Goal: Task Accomplishment & Management: Manage account settings

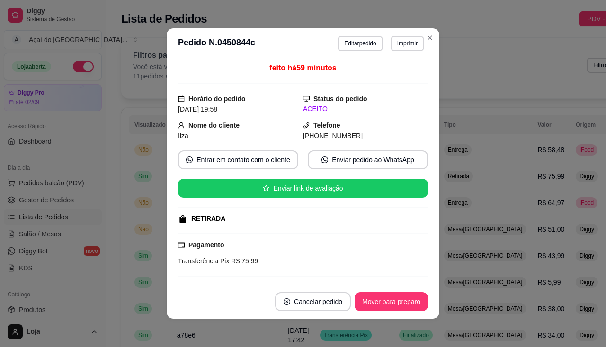
click at [238, 75] on div "feito há 59 minutos" at bounding box center [303, 73] width 250 height 22
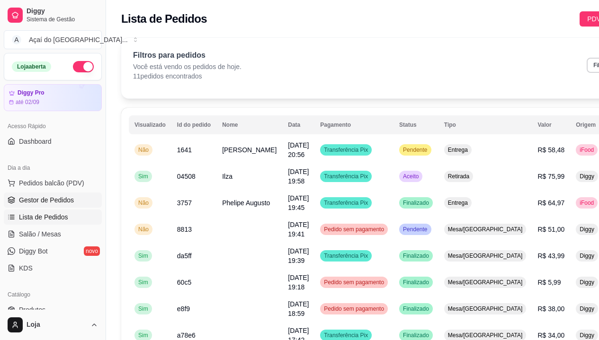
click at [55, 200] on span "Gestor de Pedidos" at bounding box center [46, 199] width 55 height 9
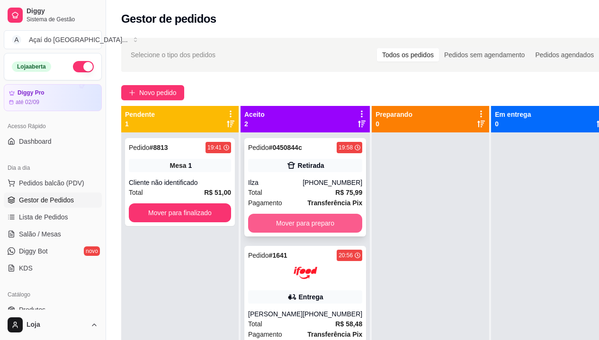
click at [268, 223] on button "Mover para preparo" at bounding box center [305, 223] width 114 height 19
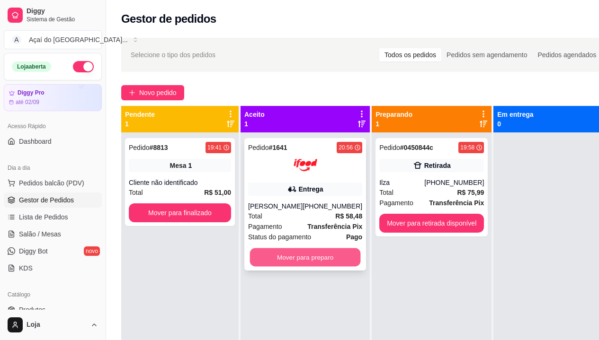
click at [282, 254] on button "Mover para preparo" at bounding box center [305, 257] width 111 height 18
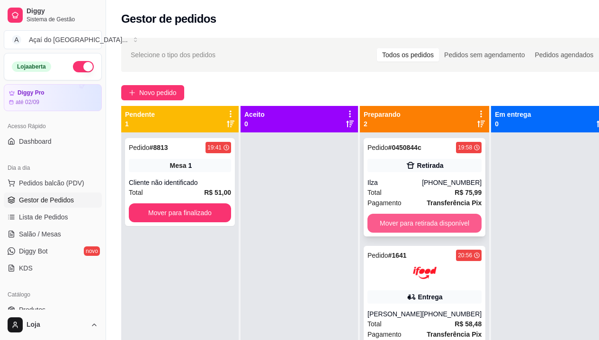
click at [410, 219] on button "Mover para retirada disponível" at bounding box center [424, 223] width 114 height 19
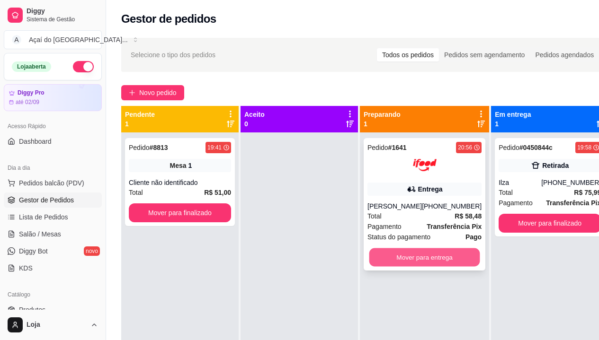
click at [432, 264] on button "Mover para entrega" at bounding box center [424, 257] width 111 height 18
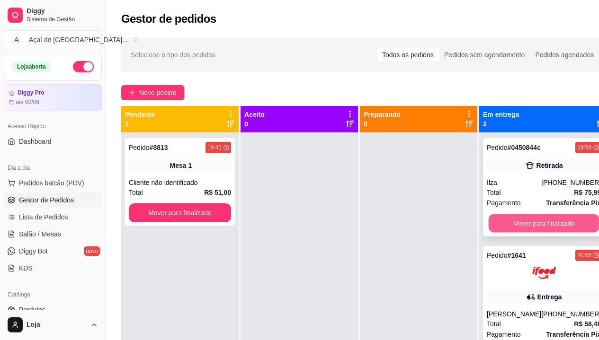
click at [539, 222] on button "Mover para finalizado" at bounding box center [543, 223] width 111 height 18
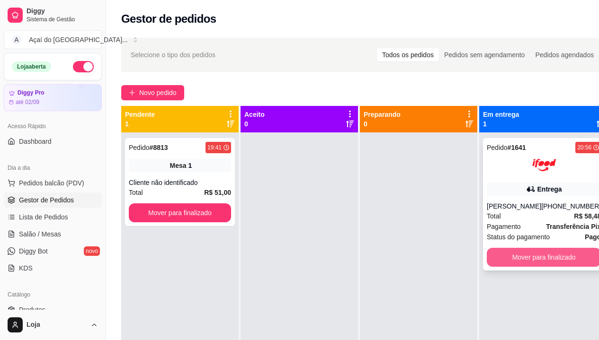
click at [541, 260] on button "Mover para finalizado" at bounding box center [543, 257] width 114 height 19
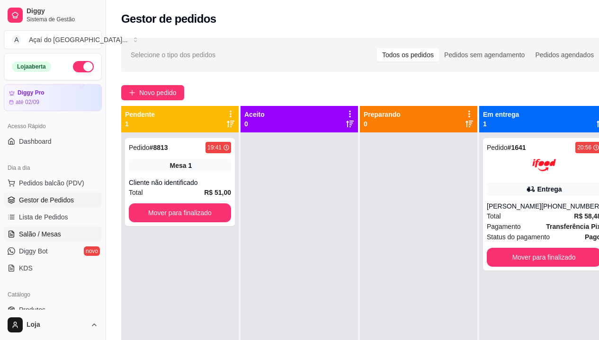
click at [21, 236] on span "Salão / Mesas" at bounding box center [40, 233] width 42 height 9
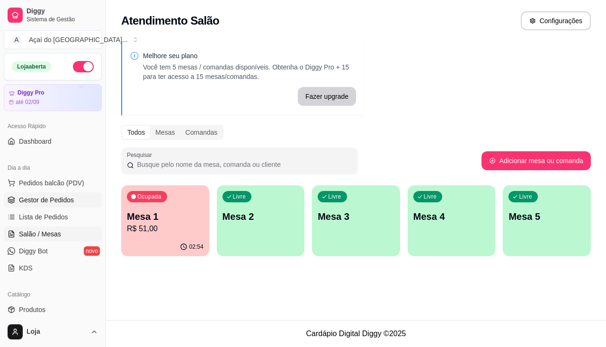
click at [59, 199] on span "Gestor de Pedidos" at bounding box center [46, 199] width 55 height 9
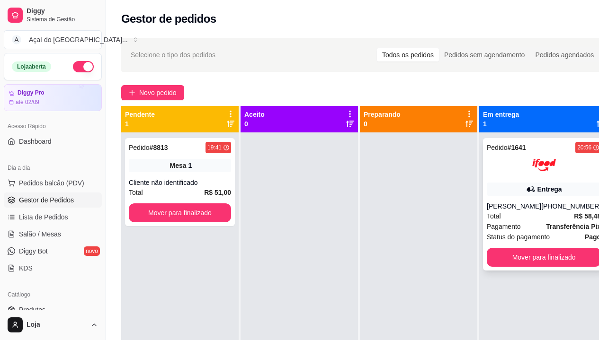
click at [514, 252] on button "Mover para finalizado" at bounding box center [543, 257] width 114 height 19
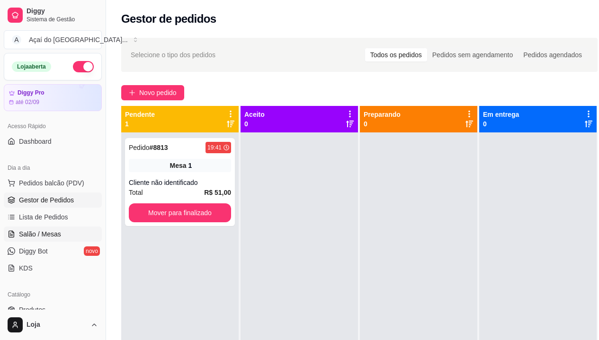
click at [50, 238] on span "Salão / Mesas" at bounding box center [40, 233] width 42 height 9
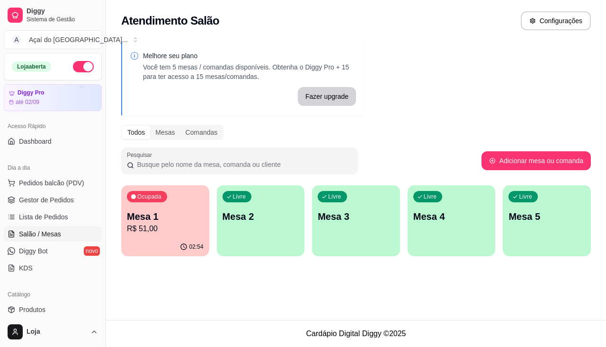
click at [191, 221] on p "Mesa 1" at bounding box center [165, 216] width 77 height 13
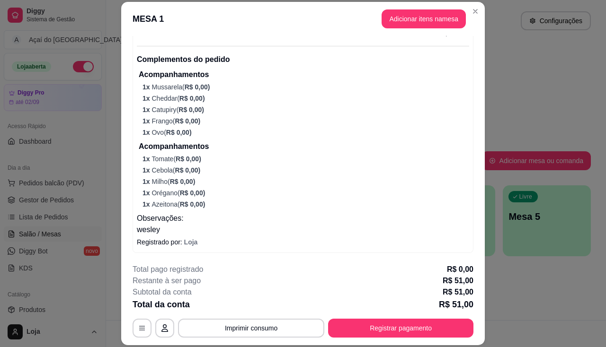
scroll to position [28, 0]
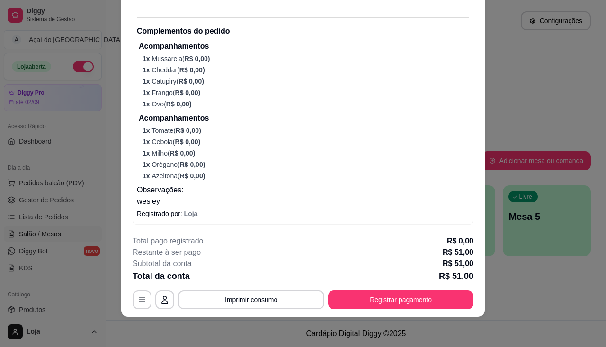
click at [361, 302] on button "Registrar pagamento" at bounding box center [400, 300] width 145 height 19
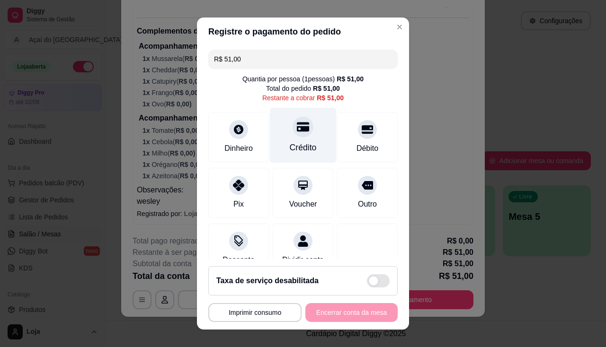
click at [309, 147] on div "Crédito" at bounding box center [303, 134] width 67 height 55
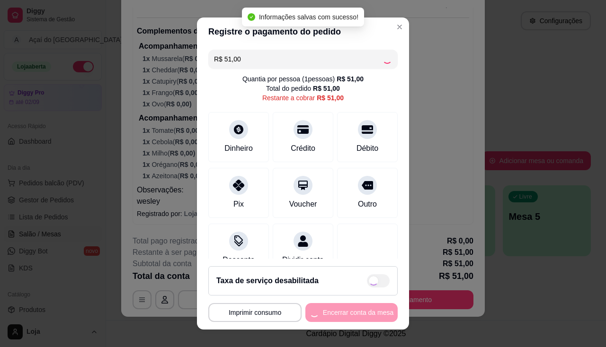
type input "R$ 0,00"
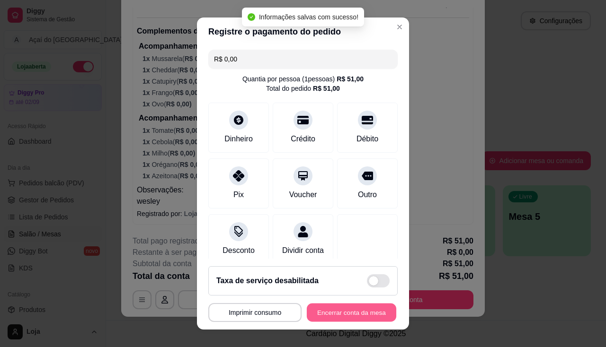
click at [333, 308] on button "Encerrar conta da mesa" at bounding box center [351, 313] width 89 height 18
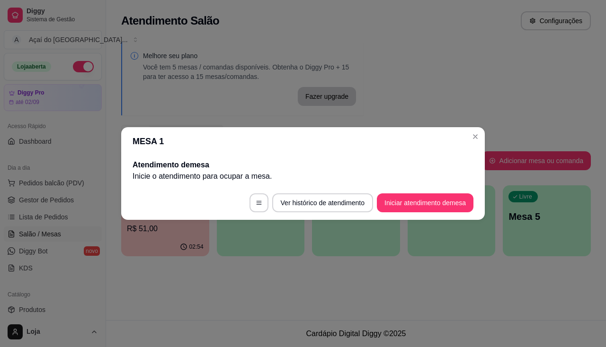
scroll to position [0, 0]
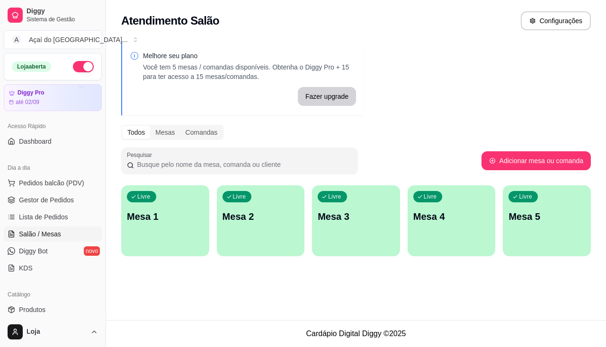
click at [151, 206] on div "Livre Mesa 1" at bounding box center [165, 215] width 88 height 60
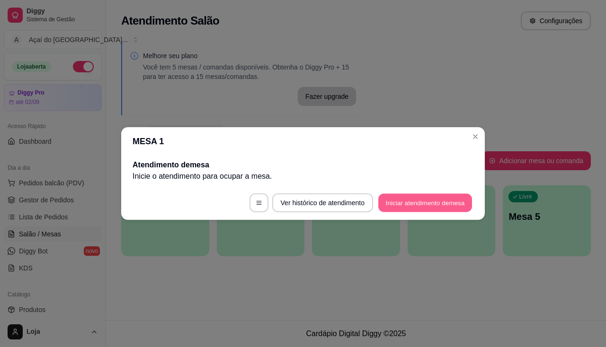
click at [420, 212] on button "Iniciar atendimento de mesa" at bounding box center [425, 203] width 94 height 18
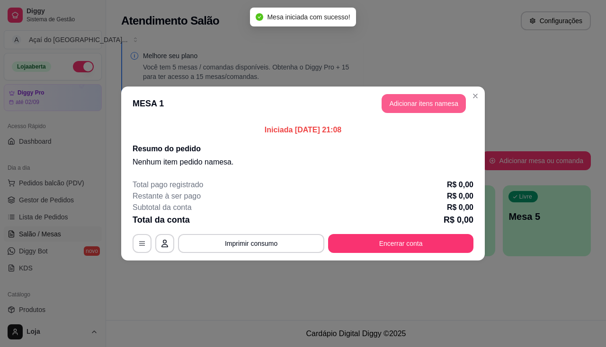
click at [413, 111] on button "Adicionar itens na mesa" at bounding box center [423, 103] width 84 height 19
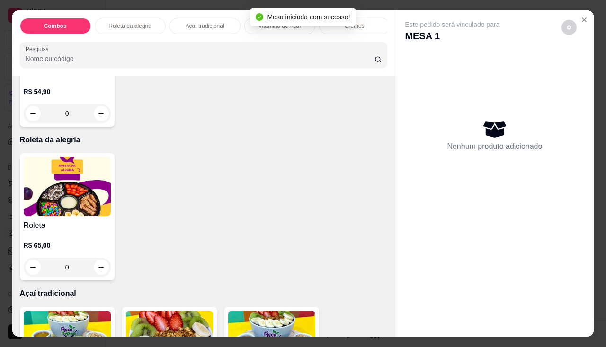
scroll to position [426, 0]
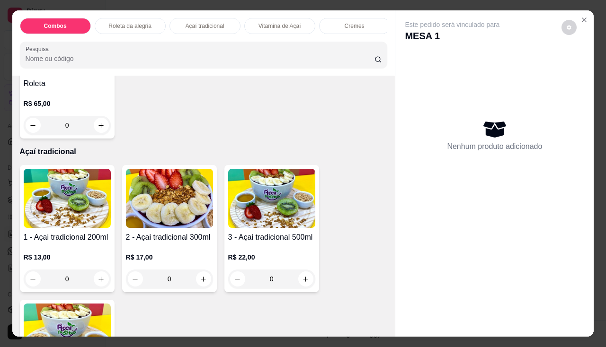
click at [72, 236] on h4 "1 - Açai tradicional 200ml" at bounding box center [67, 237] width 87 height 11
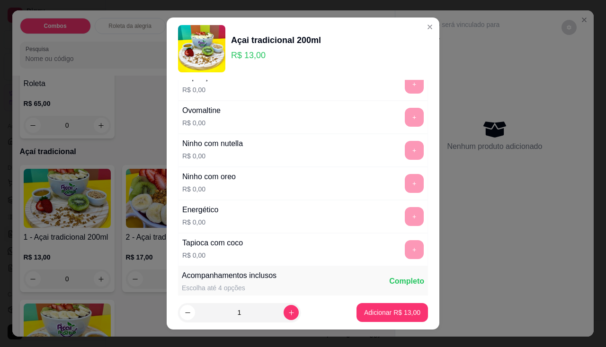
scroll to position [189, 0]
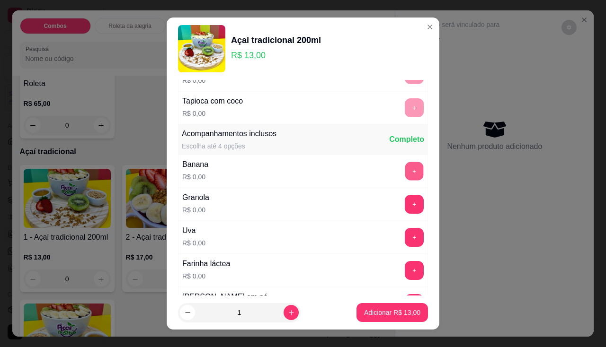
click at [405, 176] on button "+" at bounding box center [414, 171] width 18 height 18
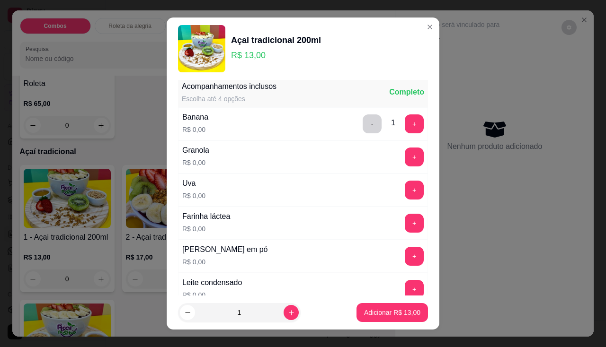
scroll to position [331, 0]
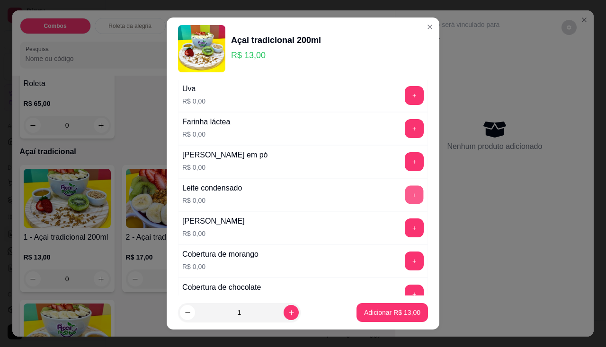
click at [405, 196] on button "+" at bounding box center [414, 194] width 18 height 18
click at [405, 160] on button "+" at bounding box center [414, 161] width 18 height 18
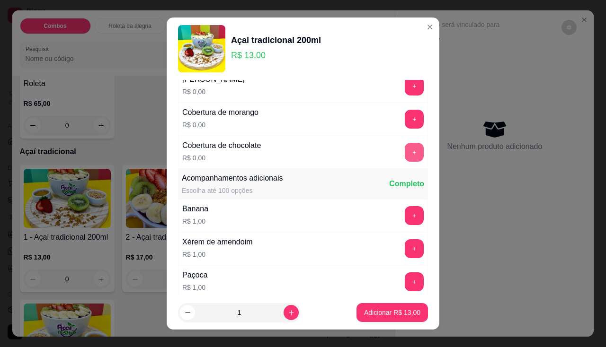
scroll to position [521, 0]
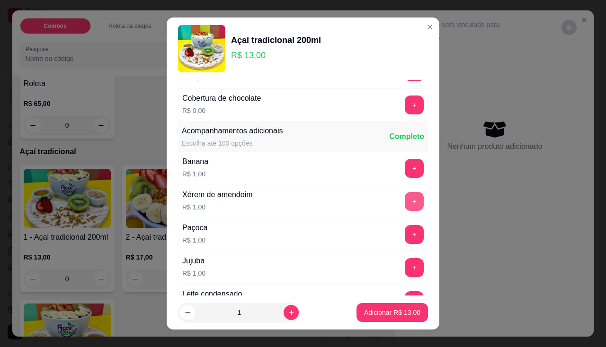
click at [405, 206] on button "+" at bounding box center [414, 201] width 19 height 19
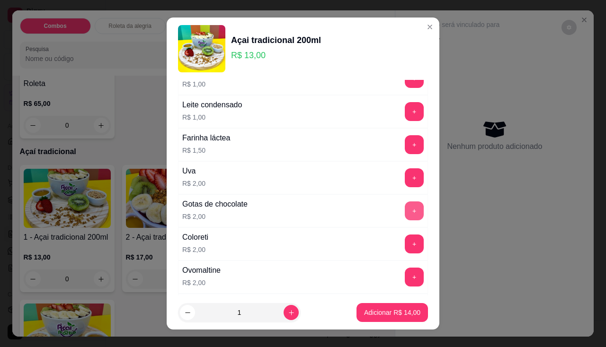
scroll to position [757, 0]
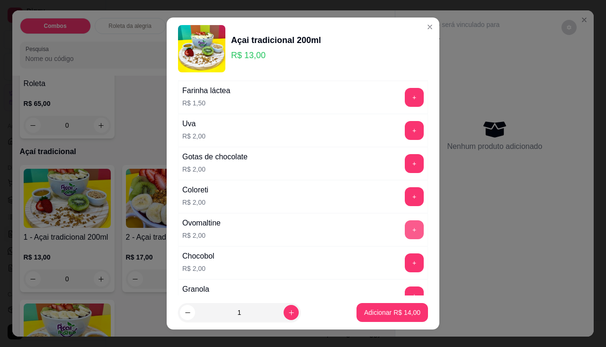
click at [405, 227] on button "+" at bounding box center [414, 230] width 19 height 19
click at [386, 320] on button "Adicionar R$ 16,00" at bounding box center [391, 312] width 71 height 19
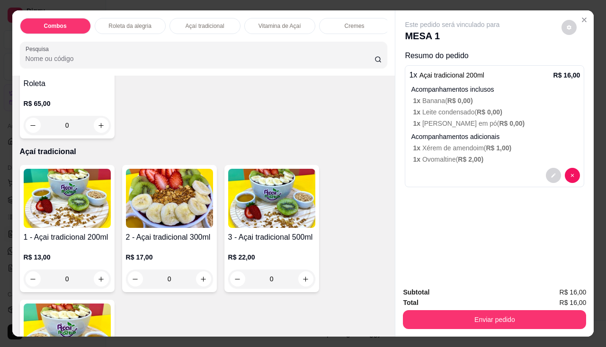
click at [397, 318] on div "Subtotal R$ 16,00 Total R$ 16,00 Enviar pedido" at bounding box center [494, 308] width 198 height 57
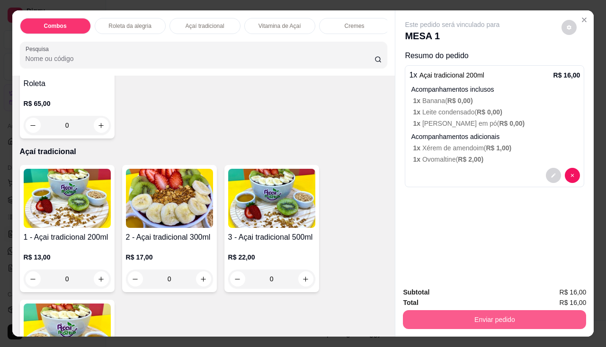
click at [408, 316] on button "Enviar pedido" at bounding box center [494, 319] width 183 height 19
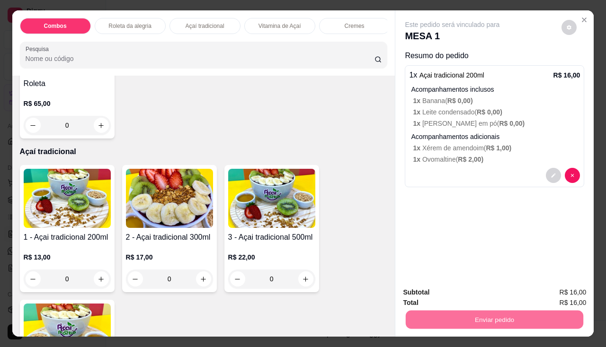
click at [422, 291] on button "Não registrar e enviar pedido" at bounding box center [463, 293] width 98 height 18
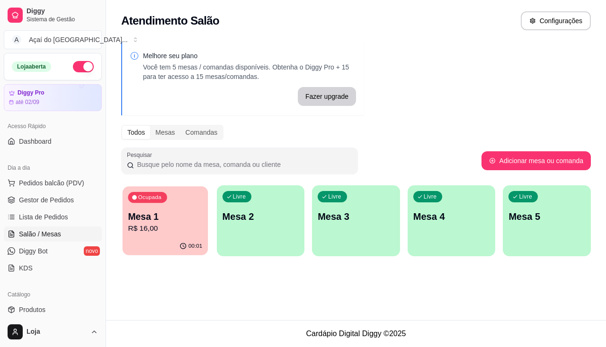
click at [167, 237] on div "Ocupada Mesa 1 R$ 16,00" at bounding box center [165, 211] width 85 height 51
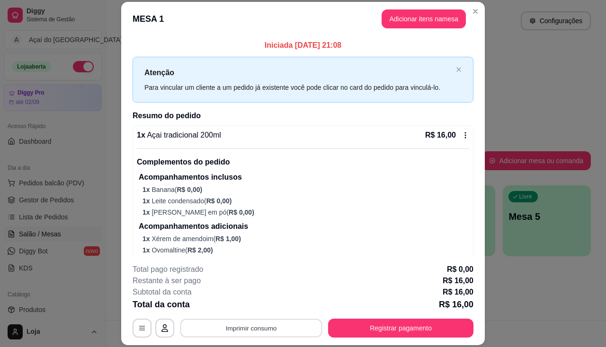
click at [251, 329] on button "Imprimir consumo" at bounding box center [251, 328] width 142 height 18
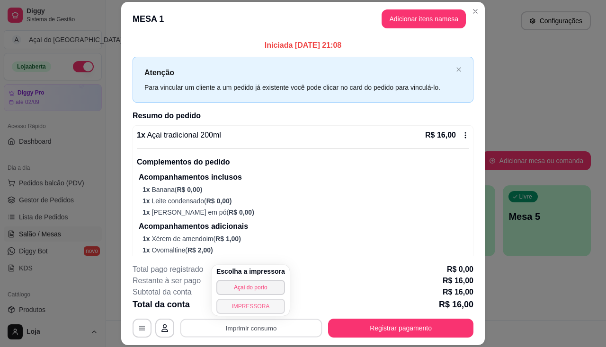
click at [252, 307] on button "IMPRESSORA" at bounding box center [250, 306] width 69 height 15
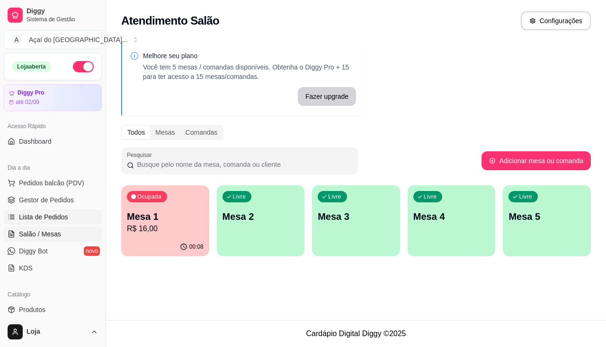
click at [29, 221] on span "Lista de Pedidos" at bounding box center [43, 216] width 49 height 9
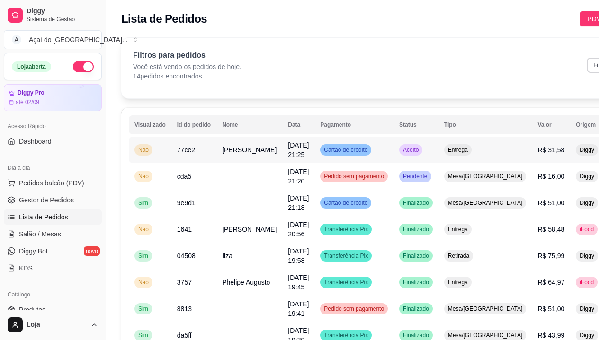
click at [183, 146] on span "77ce2" at bounding box center [186, 150] width 18 height 8
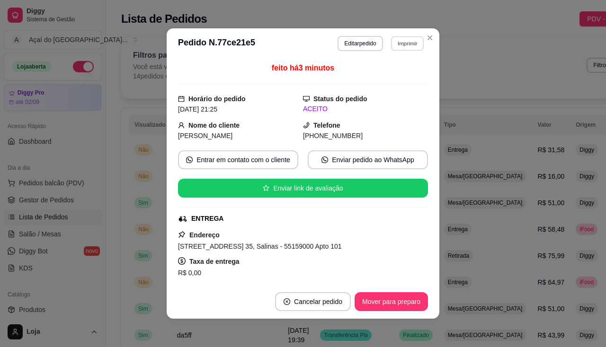
click at [407, 42] on button "Imprimir" at bounding box center [407, 43] width 33 height 15
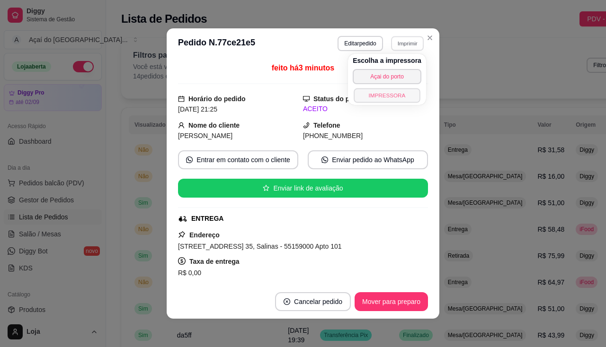
click at [400, 98] on button "IMPRESSORA" at bounding box center [386, 95] width 66 height 15
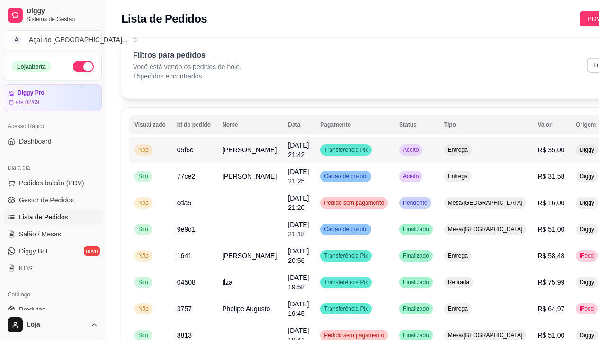
click at [230, 140] on td "[PERSON_NAME]" at bounding box center [249, 150] width 66 height 26
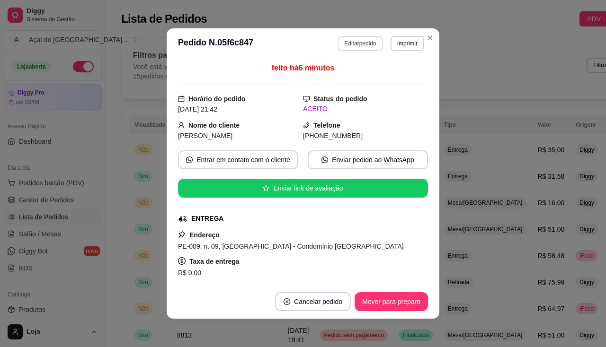
click at [344, 39] on button "Editar pedido" at bounding box center [359, 43] width 45 height 15
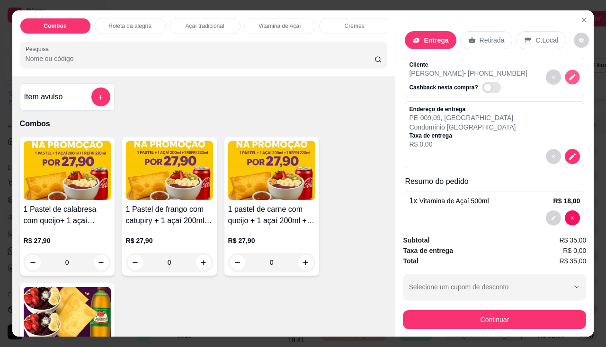
click at [565, 74] on button "decrease-product-quantity" at bounding box center [572, 77] width 15 height 15
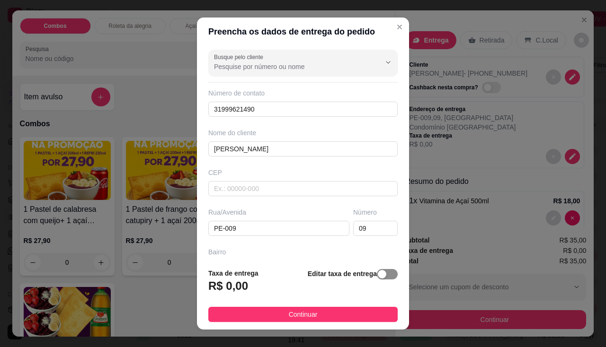
click at [385, 273] on span "button" at bounding box center [387, 274] width 21 height 10
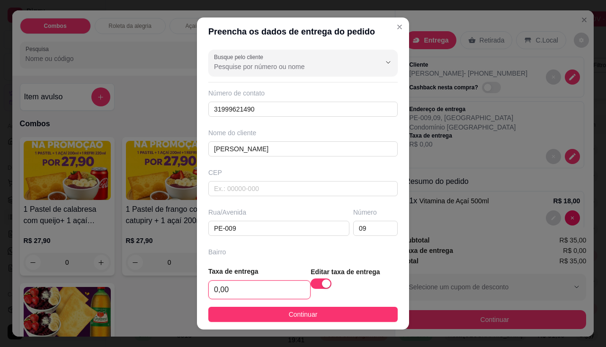
click at [264, 294] on input "0,00" at bounding box center [259, 290] width 101 height 18
type input "7,00"
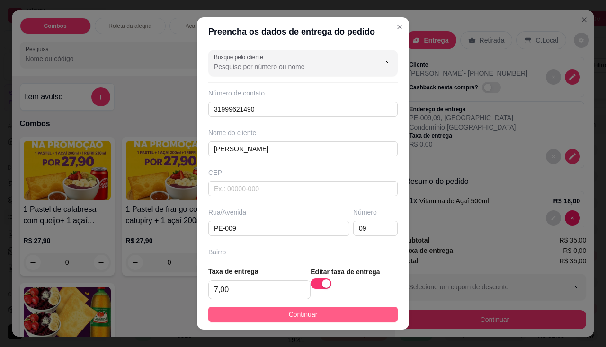
drag, startPoint x: 264, startPoint y: 303, endPoint x: 266, endPoint y: 313, distance: 10.2
click at [264, 304] on footer "Taxa de entrega 7,00 Editar taxa de entrega Continuar" at bounding box center [303, 294] width 212 height 71
click at [267, 319] on button "Continuar" at bounding box center [302, 314] width 189 height 15
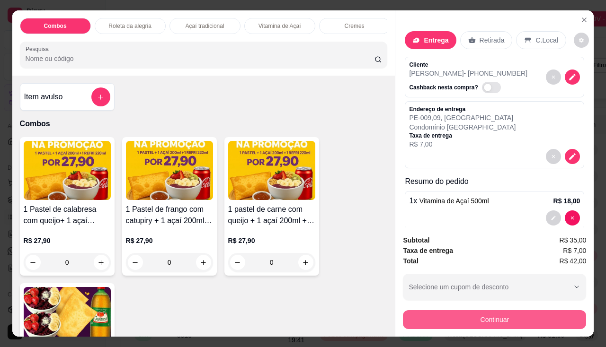
click at [496, 317] on button "Continuar" at bounding box center [494, 319] width 183 height 19
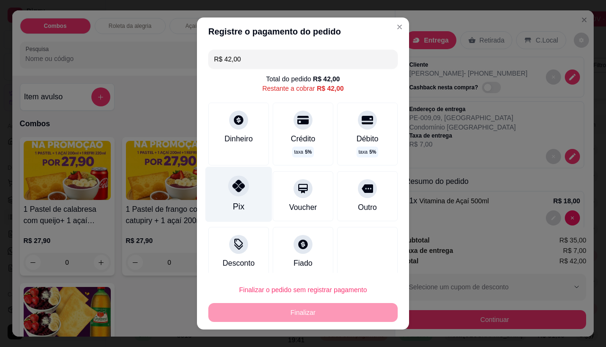
click at [245, 187] on div "Pix" at bounding box center [238, 194] width 67 height 55
type input "R$ 0,00"
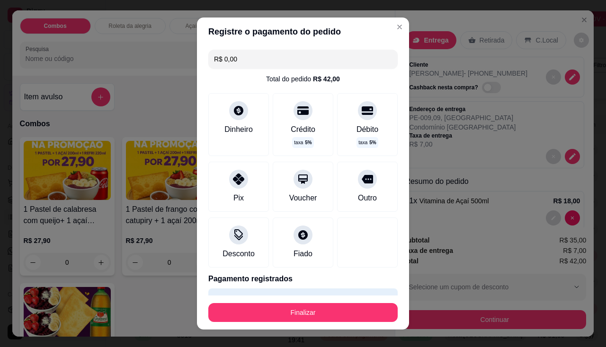
click at [301, 323] on footer "Finalizar" at bounding box center [303, 313] width 212 height 34
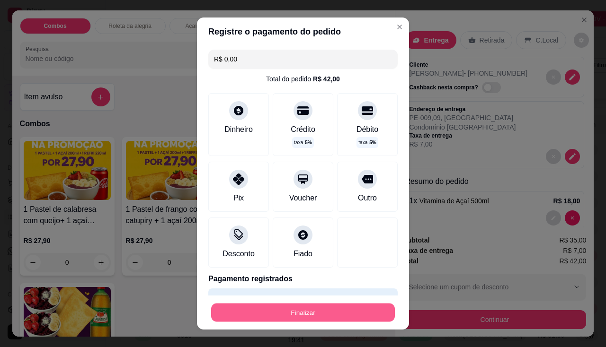
click at [305, 314] on button "Finalizar" at bounding box center [303, 313] width 184 height 18
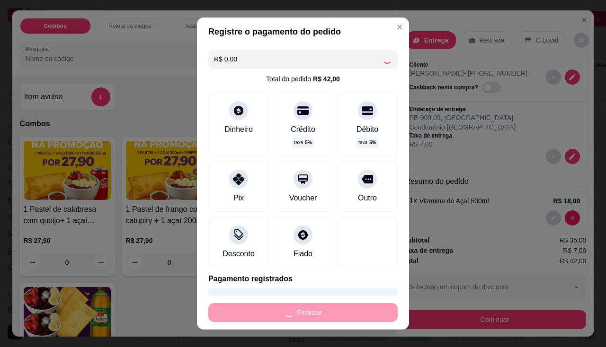
type input "0"
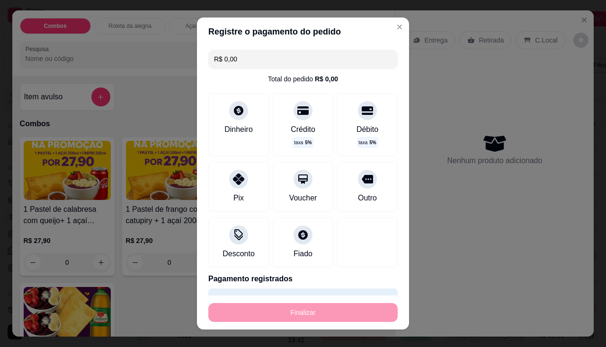
type input "-R$ 42,00"
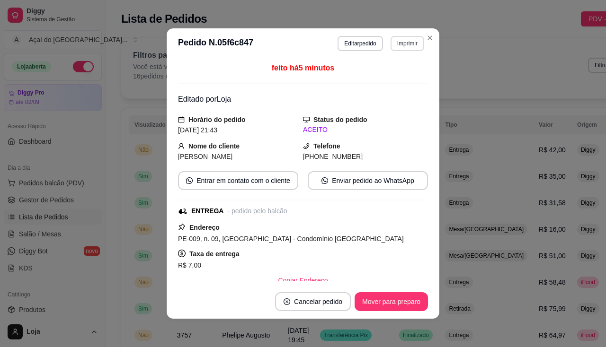
click at [401, 41] on button "Imprimir" at bounding box center [407, 43] width 34 height 15
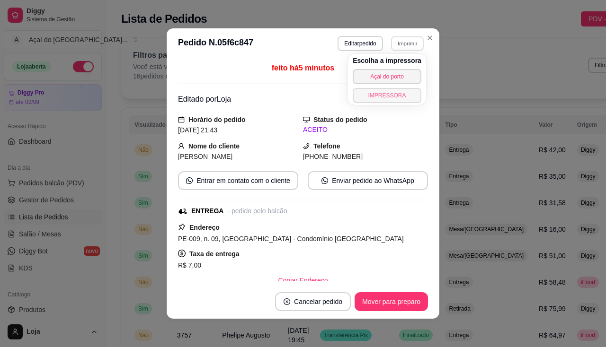
click at [392, 95] on button "IMPRESSORA" at bounding box center [387, 95] width 69 height 15
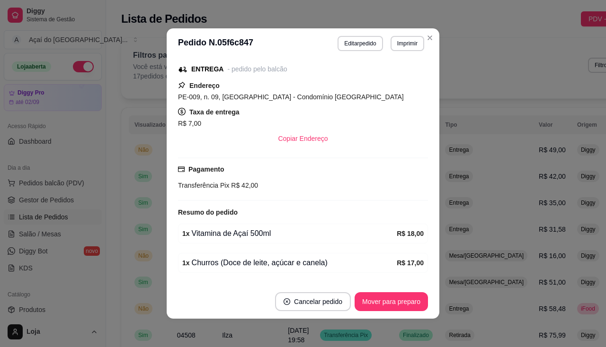
scroll to position [171, 0]
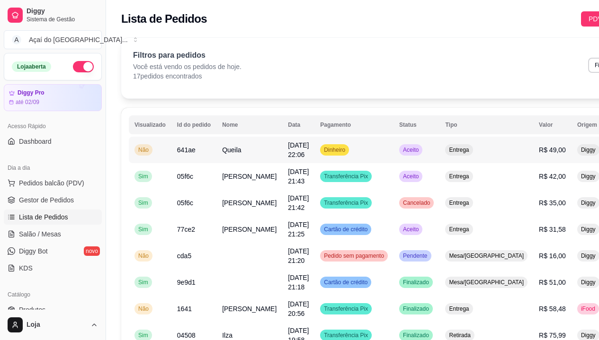
click at [171, 155] on td "641ae" at bounding box center [193, 150] width 45 height 26
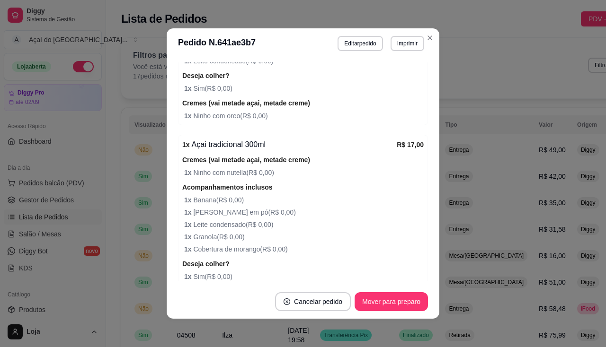
scroll to position [599, 0]
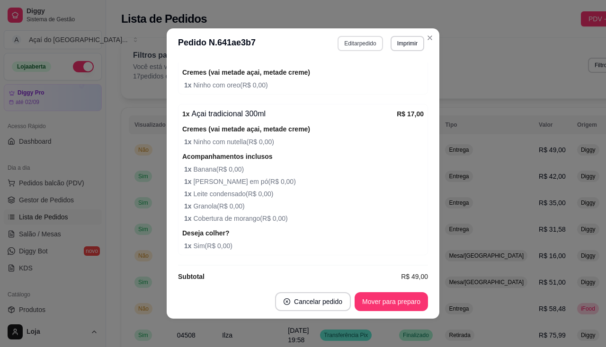
click at [364, 39] on button "Editar pedido" at bounding box center [359, 43] width 45 height 15
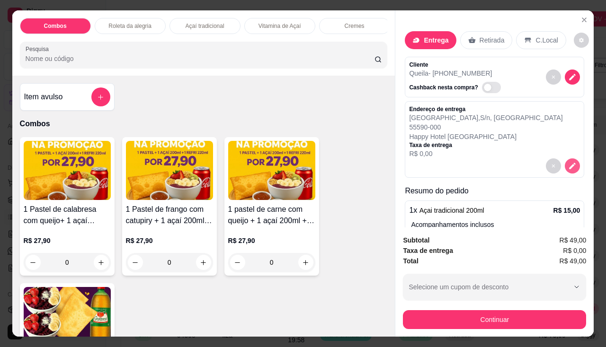
click at [566, 167] on button "decrease-product-quantity" at bounding box center [572, 166] width 15 height 15
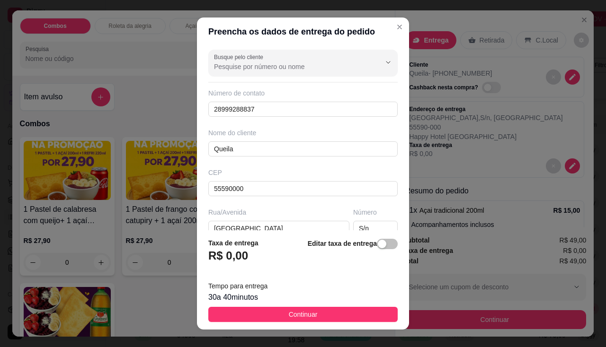
scroll to position [13, 0]
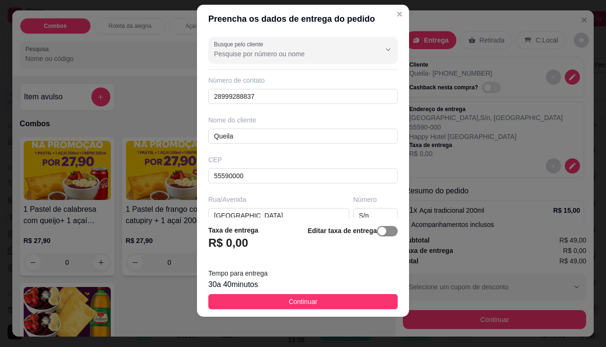
click at [380, 232] on span "button" at bounding box center [387, 231] width 21 height 10
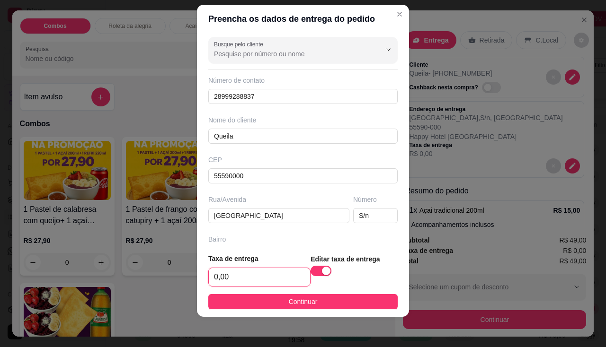
click at [247, 278] on input "0,00" at bounding box center [259, 277] width 101 height 18
type input "5,00"
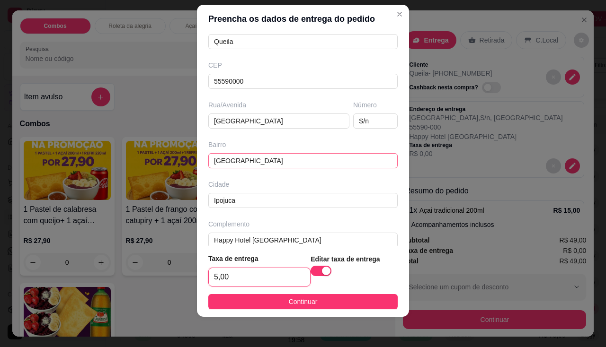
scroll to position [106, 0]
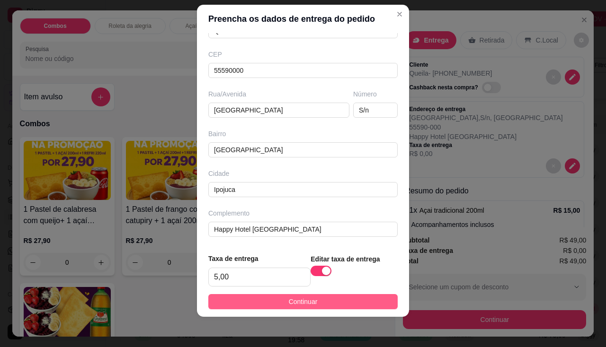
click at [295, 297] on span "Continuar" at bounding box center [303, 302] width 29 height 10
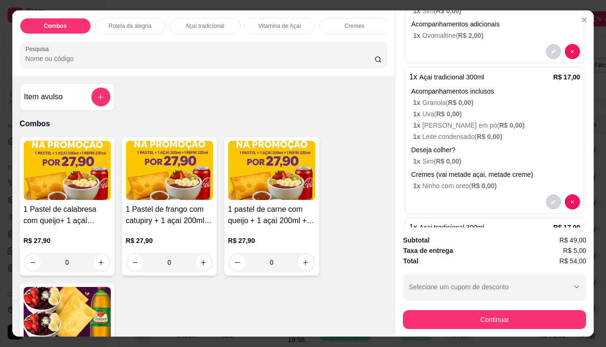
scroll to position [23, 0]
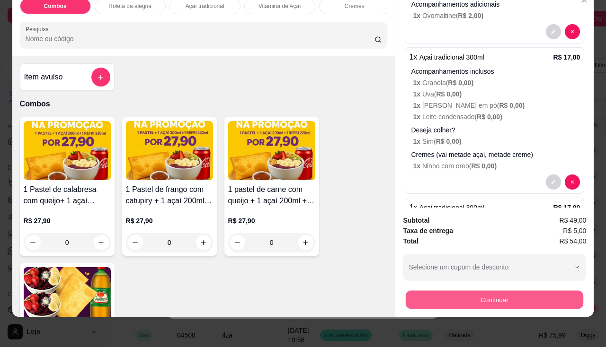
click at [472, 297] on button "Continuar" at bounding box center [494, 300] width 177 height 18
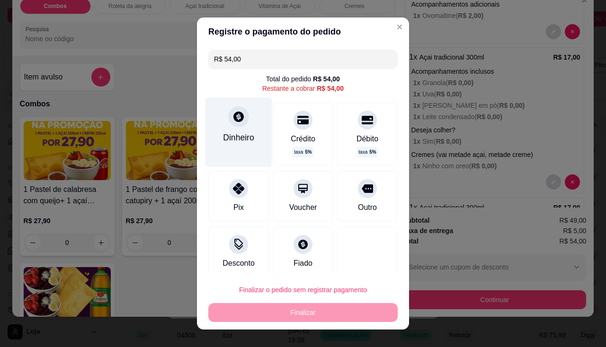
click at [229, 132] on div "Dinheiro" at bounding box center [238, 138] width 31 height 12
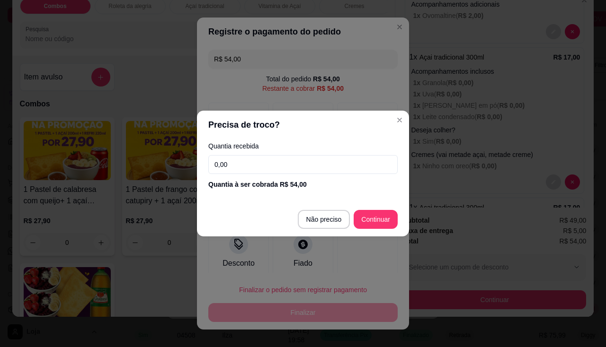
click at [228, 160] on input "0,00" at bounding box center [302, 164] width 189 height 19
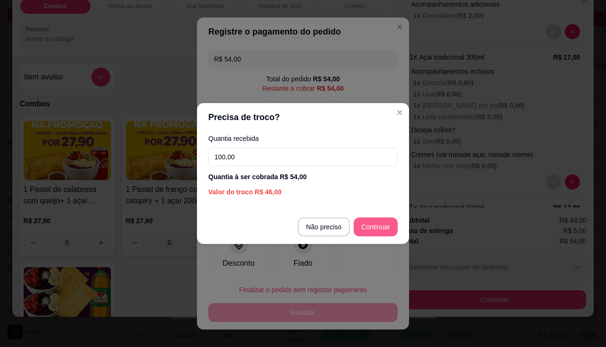
type input "100,00"
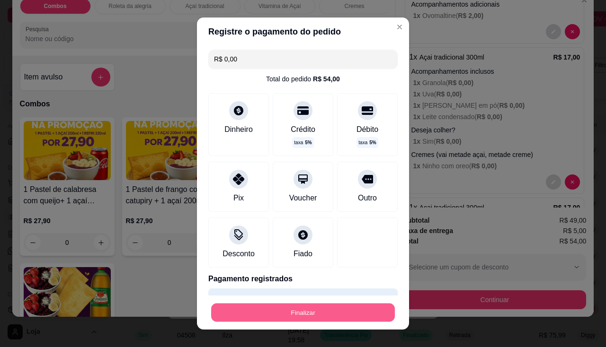
click at [343, 309] on button "Finalizar" at bounding box center [303, 313] width 184 height 18
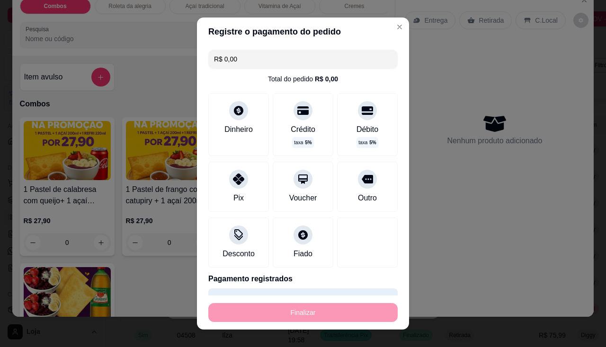
type input "-R$ 54,00"
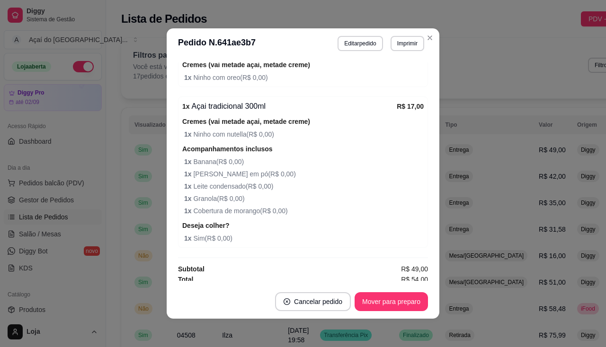
scroll to position [591, 0]
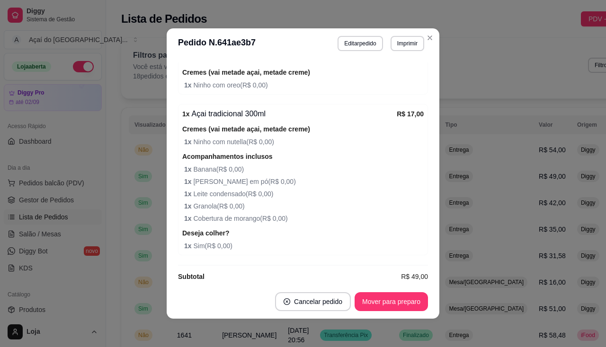
click at [406, 53] on header "**********" at bounding box center [303, 43] width 273 height 30
click at [408, 41] on button "Imprimir" at bounding box center [407, 43] width 33 height 15
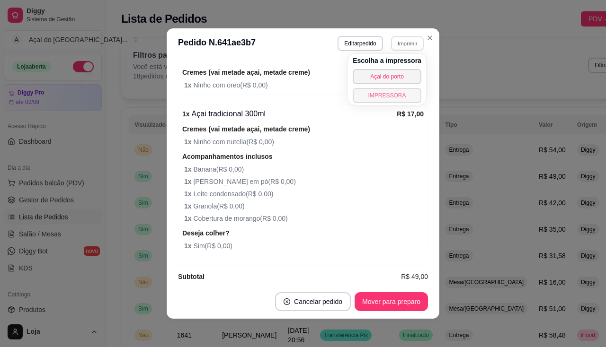
click at [398, 93] on button "IMPRESSORA" at bounding box center [387, 95] width 69 height 15
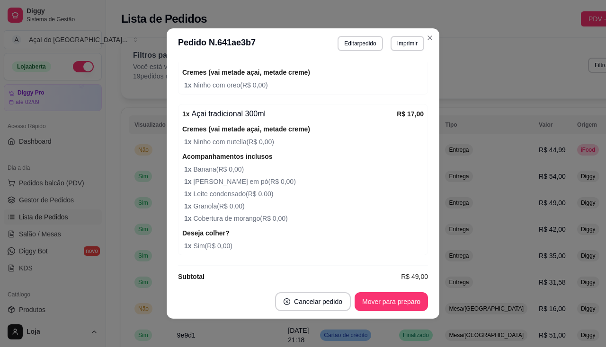
click at [223, 164] on div "Acompanhamentos inclusos 1 x Banana ( R$ 0,00 ) 1 x Leite em pó ( R$ 0,00 ) 1 x…" at bounding box center [302, 187] width 241 height 73
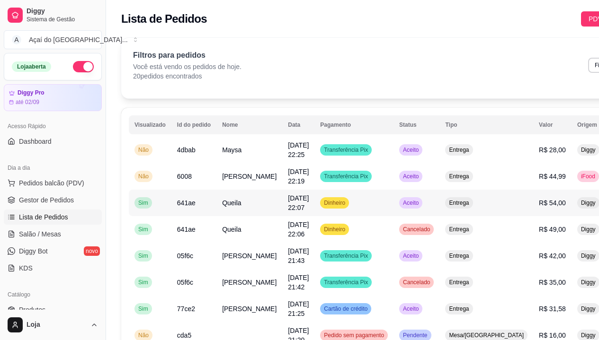
click at [196, 203] on td "641ae" at bounding box center [193, 203] width 45 height 26
click at [159, 151] on td "Não" at bounding box center [150, 150] width 43 height 26
click at [62, 236] on link "Salão / Mesas" at bounding box center [53, 234] width 98 height 15
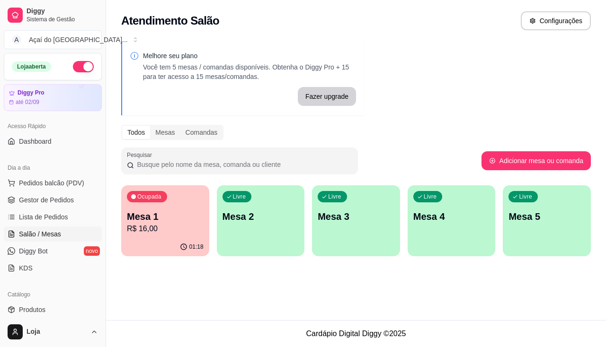
click at [182, 230] on p "R$ 16,00" at bounding box center [165, 228] width 77 height 11
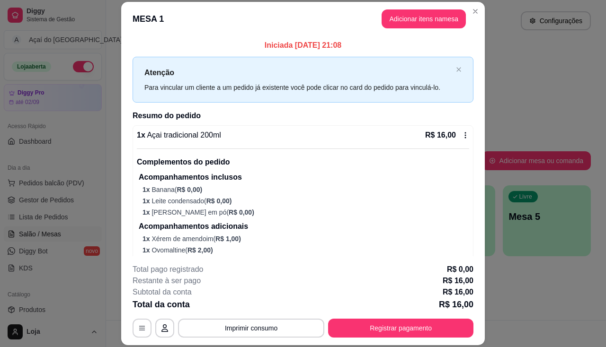
scroll to position [19, 0]
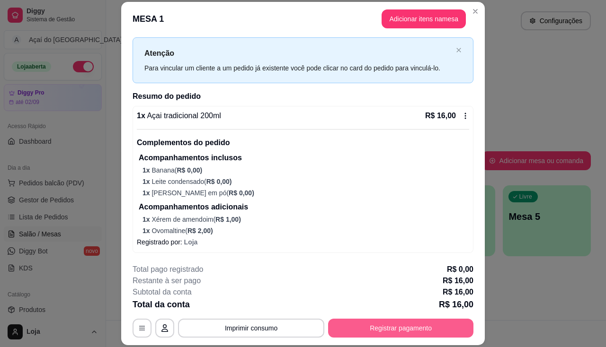
click at [414, 330] on button "Registrar pagamento" at bounding box center [400, 328] width 145 height 19
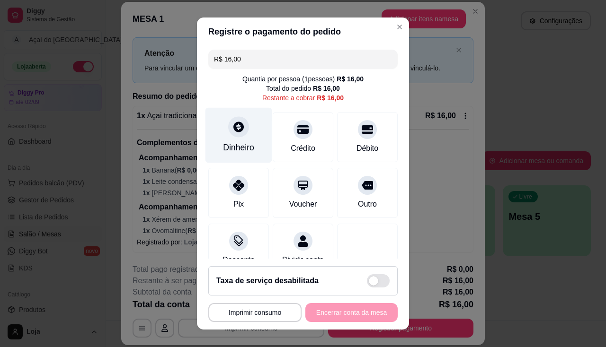
click at [244, 155] on div "Dinheiro" at bounding box center [238, 134] width 67 height 55
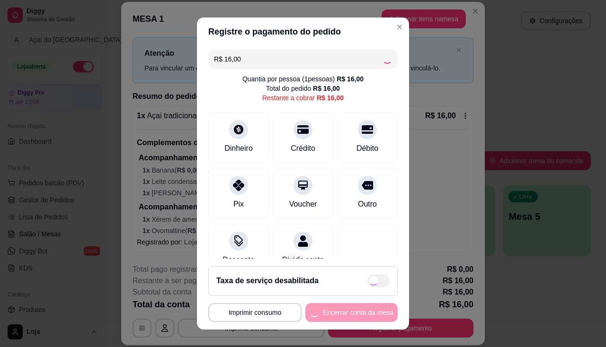
type input "R$ 0,00"
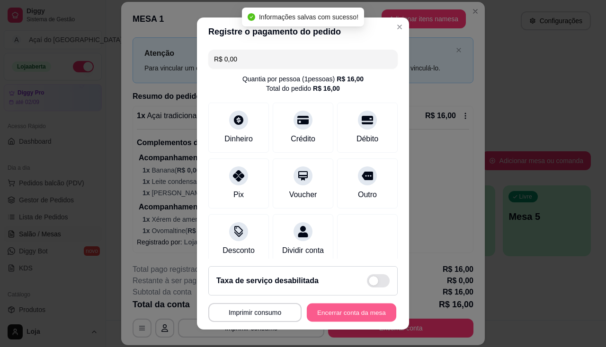
click at [322, 309] on button "Encerrar conta da mesa" at bounding box center [351, 313] width 89 height 18
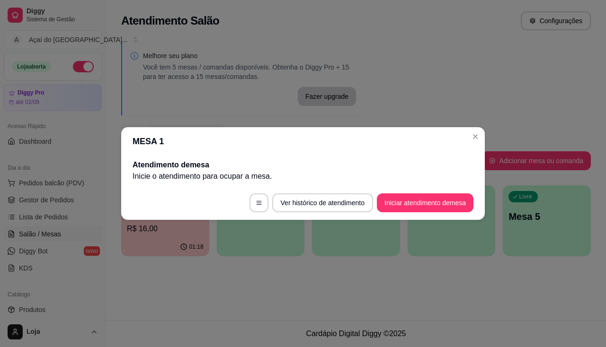
scroll to position [0, 0]
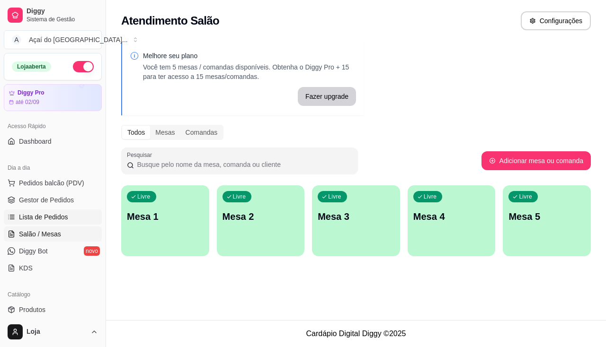
click at [36, 214] on span "Lista de Pedidos" at bounding box center [43, 216] width 49 height 9
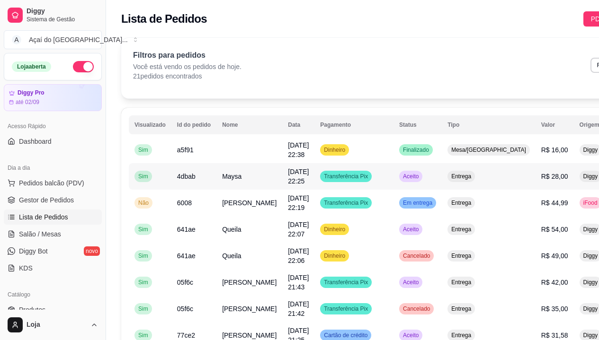
click at [188, 176] on span "4dbab" at bounding box center [186, 177] width 18 height 8
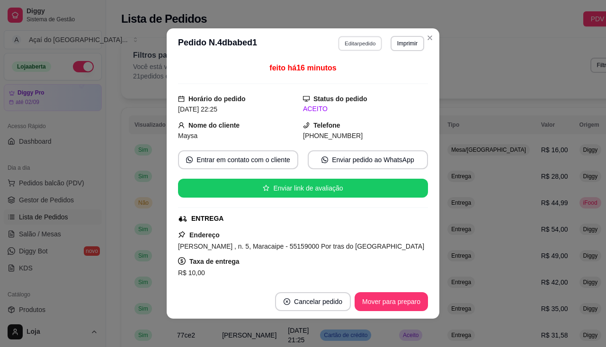
click at [365, 48] on button "Editar pedido" at bounding box center [360, 43] width 44 height 15
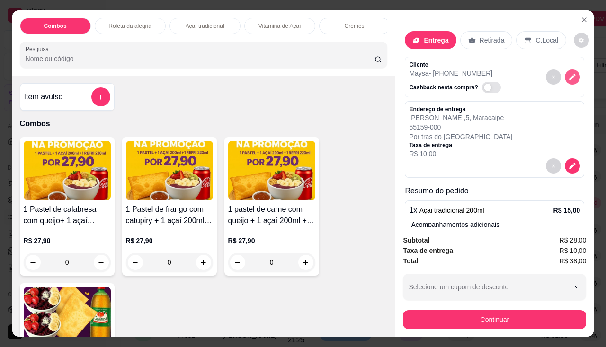
click at [569, 75] on icon "decrease-product-quantity" at bounding box center [572, 77] width 7 height 7
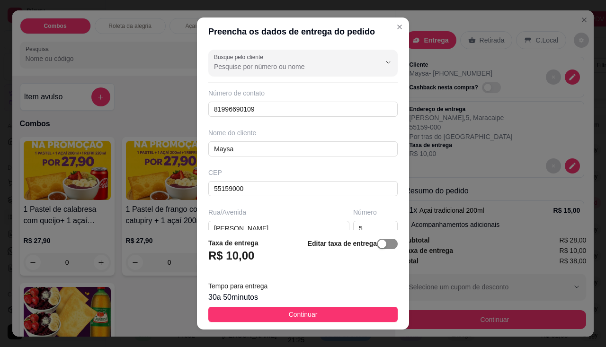
click at [379, 248] on span "button" at bounding box center [387, 244] width 21 height 10
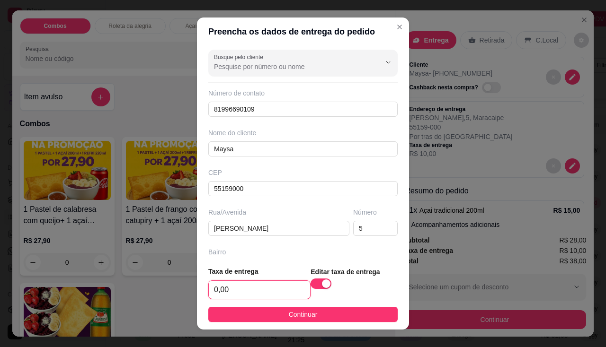
click at [248, 289] on input "0,00" at bounding box center [259, 290] width 101 height 18
type input "10,00"
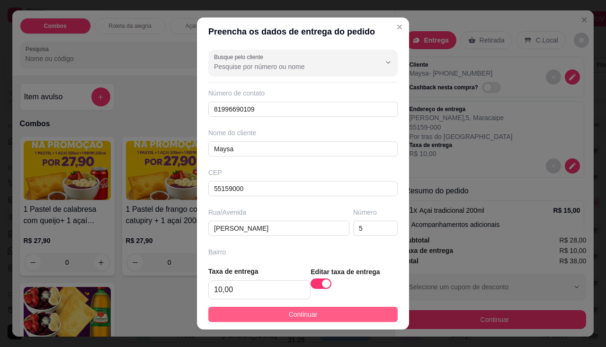
click at [276, 315] on button "Continuar" at bounding box center [302, 314] width 189 height 15
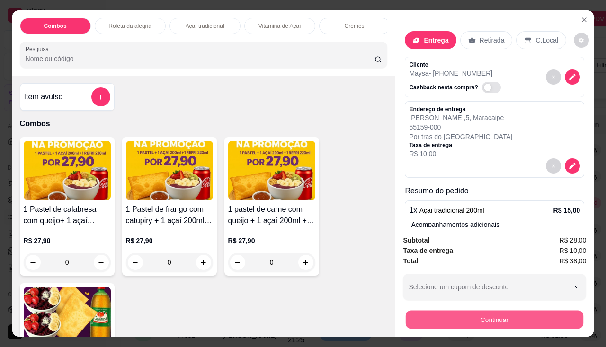
click at [466, 314] on button "Continuar" at bounding box center [494, 320] width 177 height 18
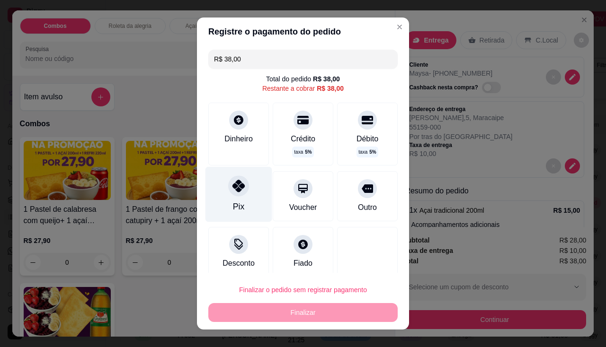
click at [234, 189] on icon at bounding box center [238, 186] width 12 height 12
type input "R$ 0,00"
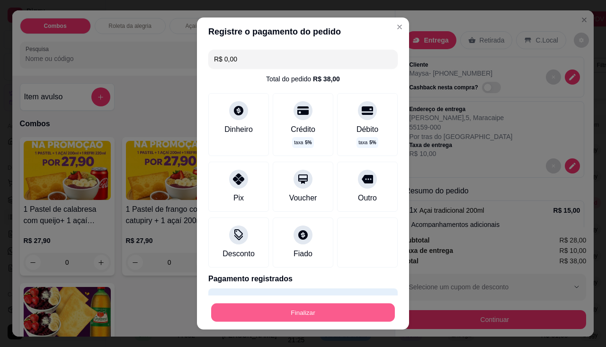
click at [295, 309] on button "Finalizar" at bounding box center [303, 313] width 184 height 18
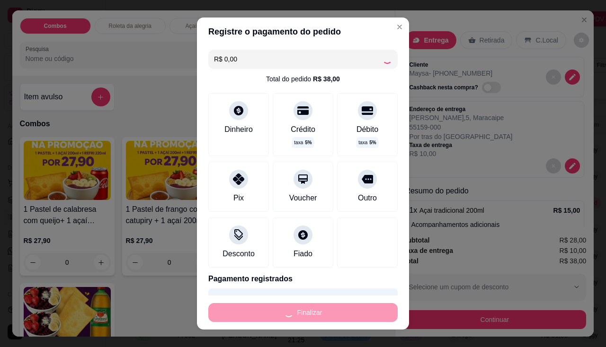
type input "0"
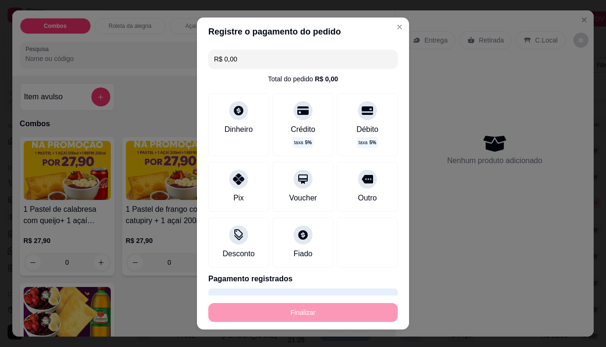
type input "-R$ 38,00"
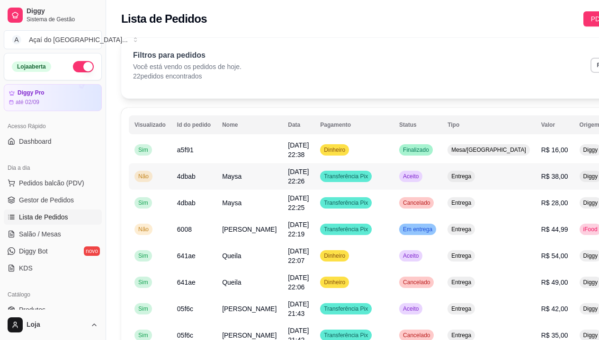
click at [288, 175] on span "[DATE] 22:26" at bounding box center [298, 176] width 21 height 17
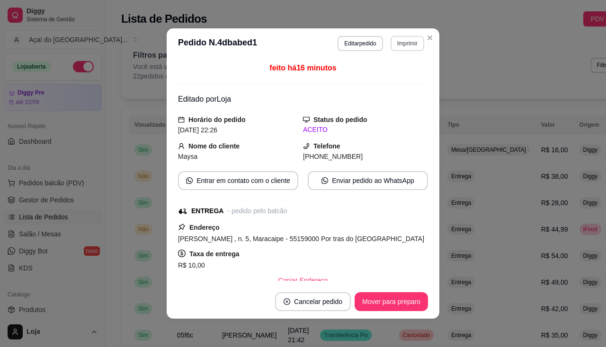
click at [413, 47] on button "Imprimir" at bounding box center [407, 43] width 34 height 15
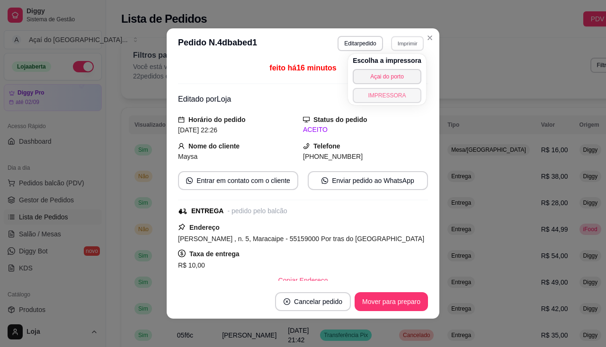
click at [396, 93] on button "IMPRESSORA" at bounding box center [387, 95] width 69 height 15
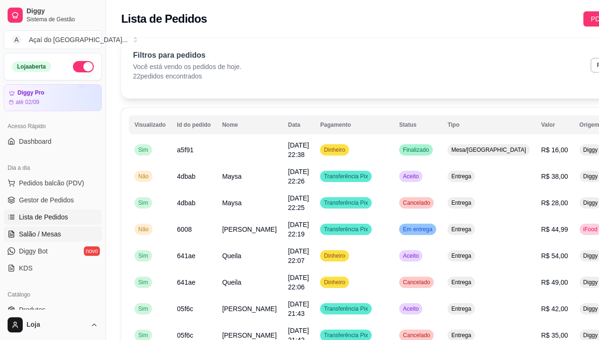
click at [51, 235] on span "Salão / Mesas" at bounding box center [40, 233] width 42 height 9
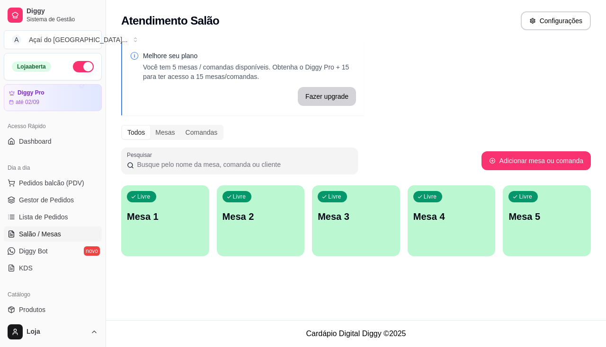
click at [18, 161] on div "Dia a dia" at bounding box center [53, 167] width 98 height 15
click at [168, 212] on p "Mesa 1" at bounding box center [165, 216] width 77 height 13
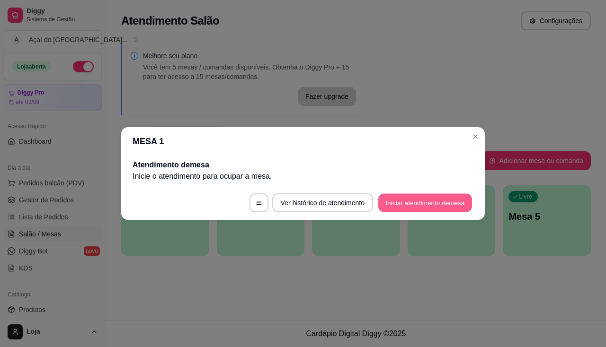
click at [406, 206] on button "Iniciar atendimento de mesa" at bounding box center [425, 203] width 94 height 18
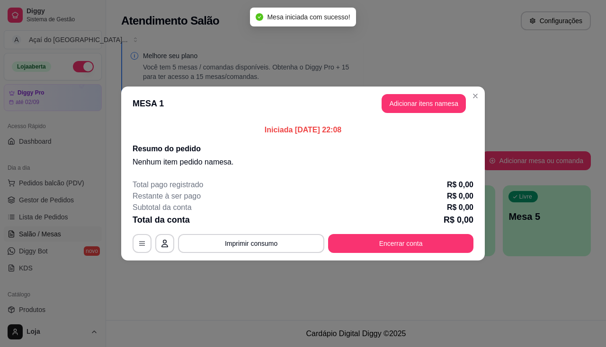
click at [439, 92] on header "MESA 1 Adicionar itens na mesa" at bounding box center [302, 104] width 363 height 34
click at [440, 101] on button "Adicionar itens na mesa" at bounding box center [423, 104] width 81 height 18
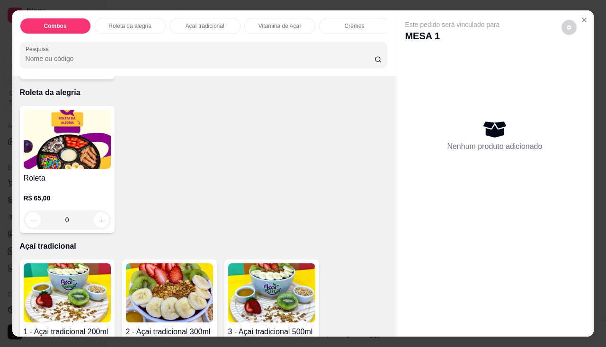
scroll to position [473, 0]
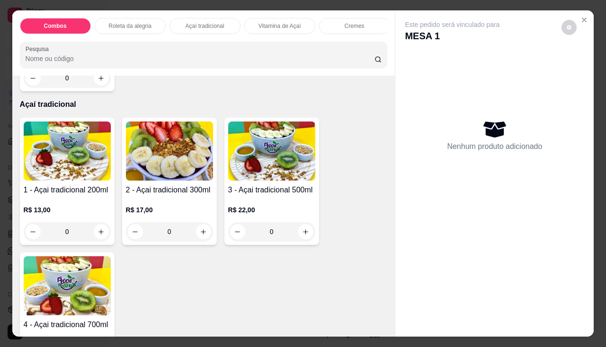
click at [151, 159] on img at bounding box center [169, 151] width 87 height 59
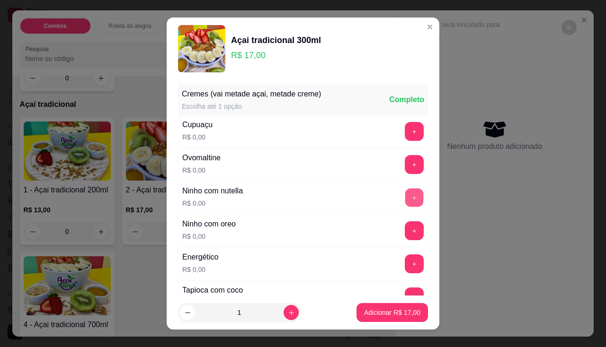
click at [405, 191] on button "+" at bounding box center [414, 197] width 18 height 18
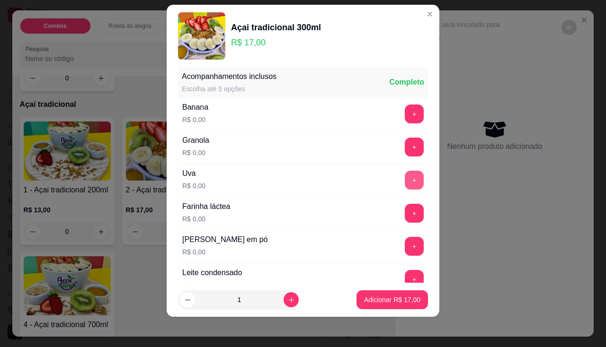
scroll to position [281, 0]
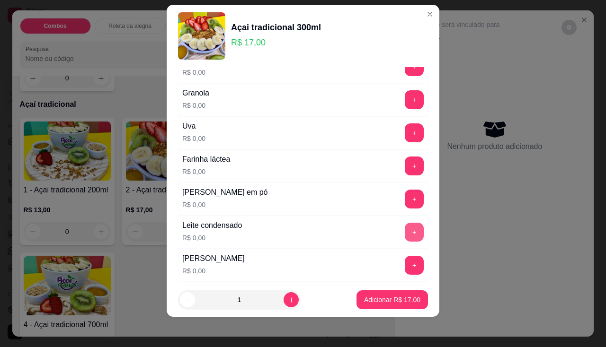
click at [405, 233] on button "+" at bounding box center [414, 232] width 19 height 19
click at [405, 203] on button "+" at bounding box center [414, 199] width 18 height 18
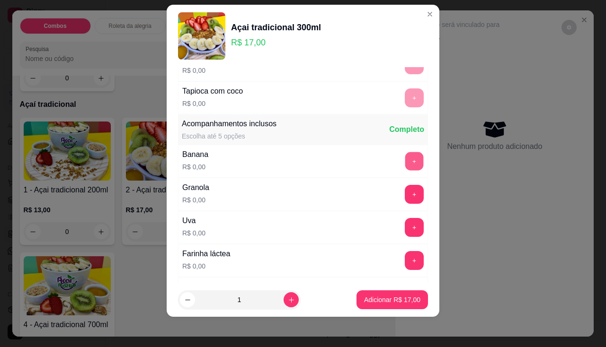
click at [405, 159] on button "+" at bounding box center [414, 161] width 18 height 18
click at [380, 298] on p "Adicionar R$ 17,00" at bounding box center [392, 299] width 56 height 9
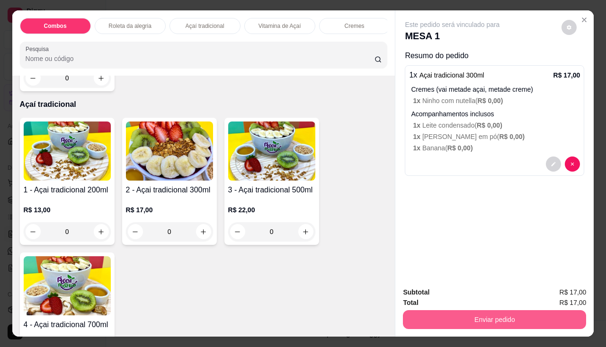
click at [419, 313] on button "Enviar pedido" at bounding box center [494, 319] width 183 height 19
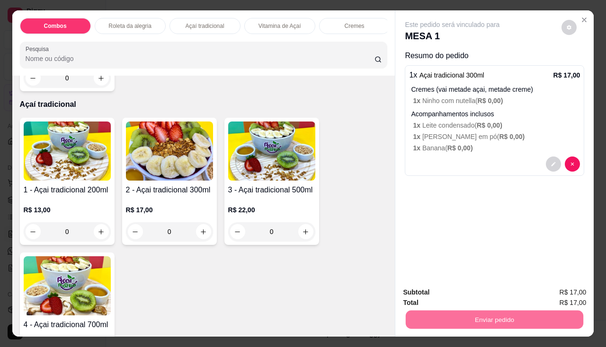
click at [438, 292] on button "Não registrar e enviar pedido" at bounding box center [463, 293] width 96 height 18
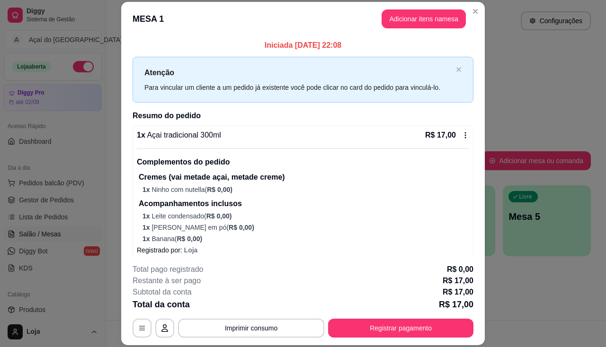
scroll to position [8, 0]
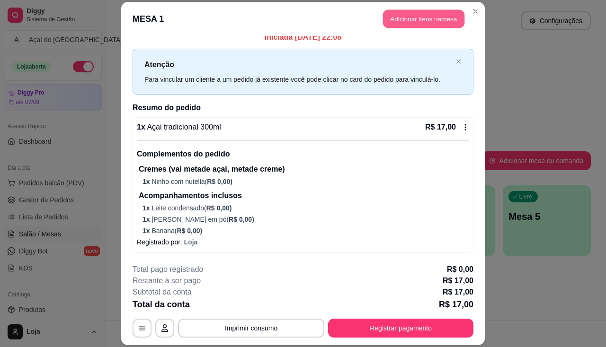
click at [439, 21] on button "Adicionar itens na mesa" at bounding box center [423, 18] width 81 height 18
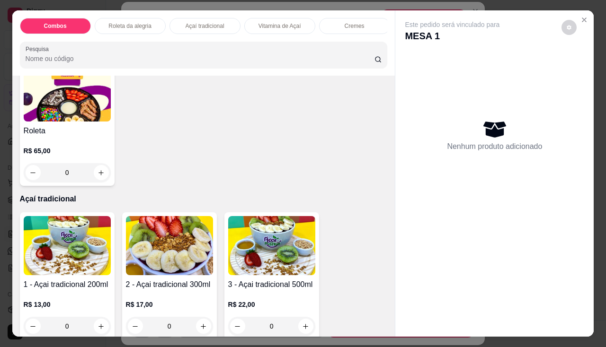
scroll to position [426, 0]
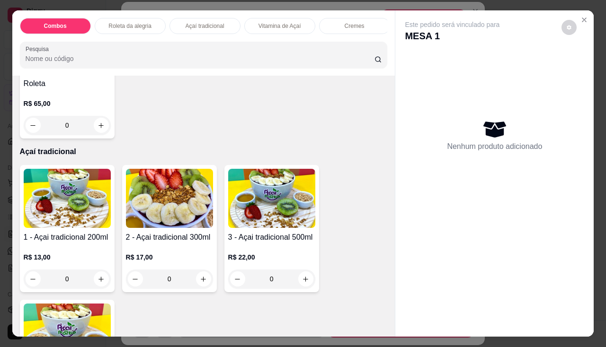
click at [59, 235] on h4 "1 - Açai tradicional 200ml" at bounding box center [67, 237] width 87 height 11
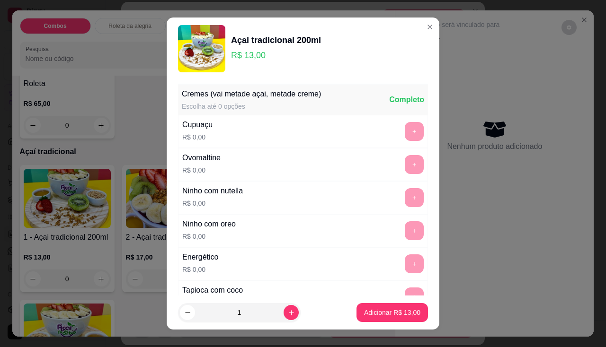
scroll to position [189, 0]
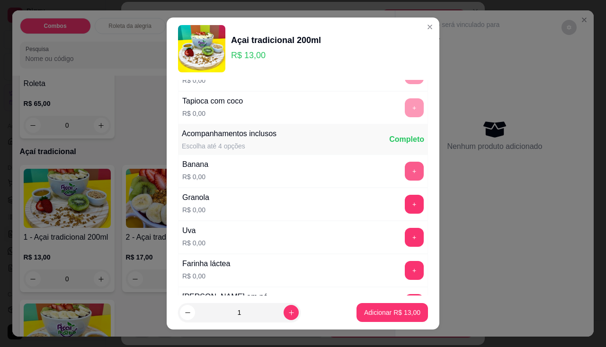
click at [405, 170] on button "+" at bounding box center [414, 171] width 19 height 19
click at [405, 210] on button "+" at bounding box center [414, 204] width 19 height 19
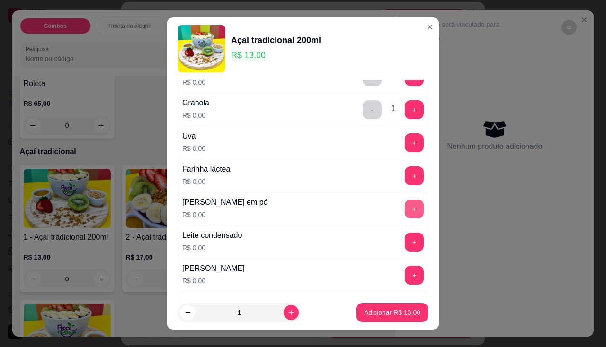
scroll to position [379, 0]
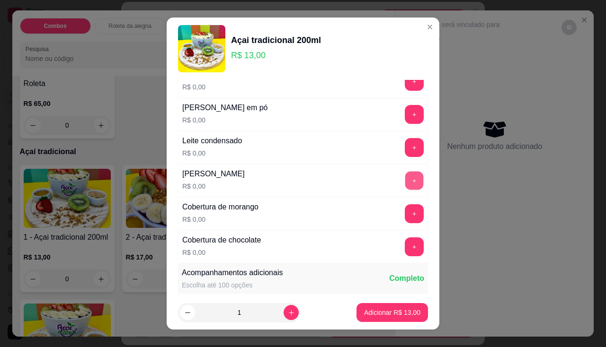
click at [405, 187] on button "+" at bounding box center [414, 180] width 18 height 18
click at [395, 309] on p "Adicionar R$ 13,00" at bounding box center [392, 312] width 56 height 9
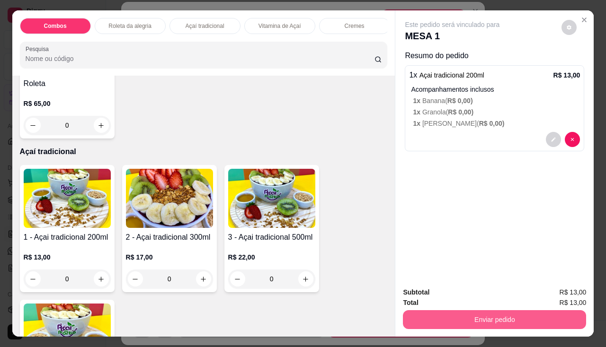
click at [406, 310] on button "Enviar pedido" at bounding box center [494, 319] width 183 height 19
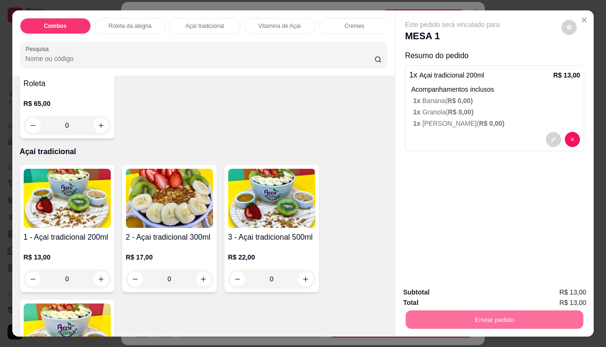
click at [440, 292] on button "Não registrar e enviar pedido" at bounding box center [463, 293] width 98 height 18
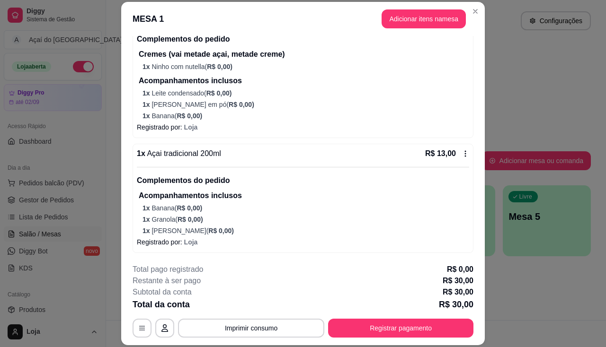
scroll to position [28, 0]
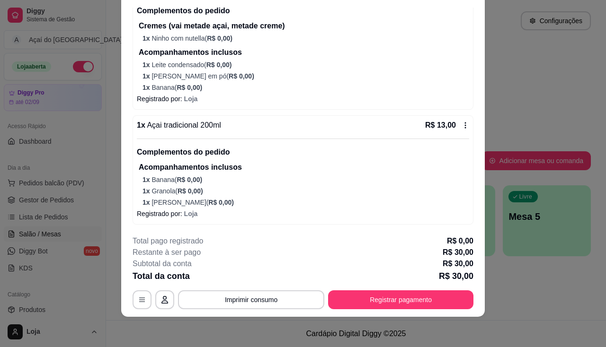
click at [461, 129] on icon at bounding box center [465, 126] width 8 height 8
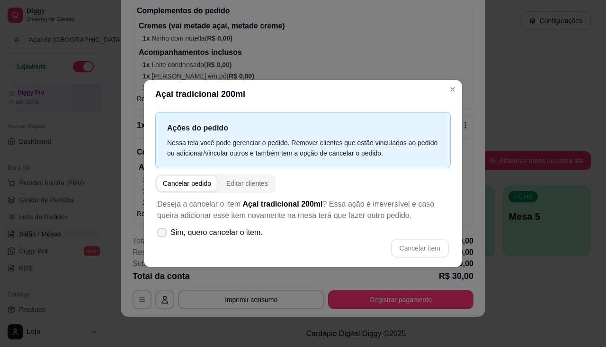
click at [247, 241] on label "Sim, quero cancelar o item." at bounding box center [209, 232] width 113 height 19
click at [163, 241] on input "Sim, quero cancelar o item." at bounding box center [160, 238] width 6 height 6
checkbox input "true"
click at [412, 249] on button "Cancelar item" at bounding box center [420, 248] width 58 height 19
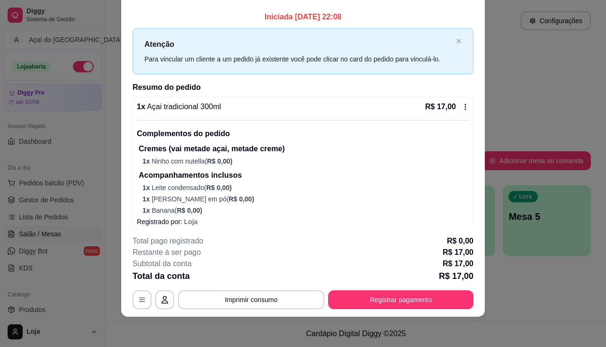
scroll to position [0, 0]
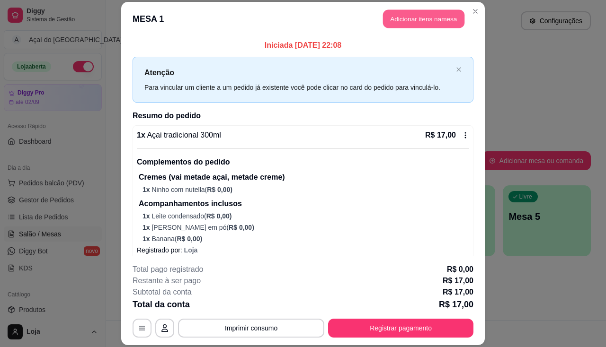
click at [415, 23] on button "Adicionar itens na mesa" at bounding box center [423, 18] width 81 height 18
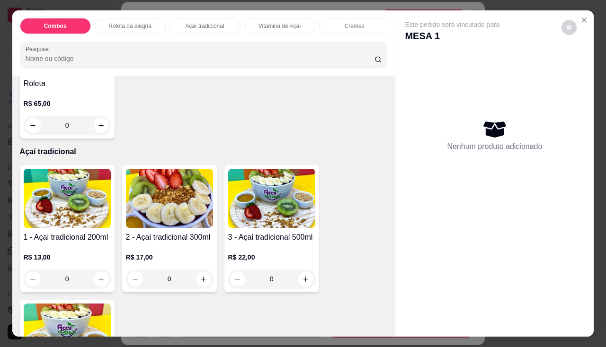
scroll to position [473, 0]
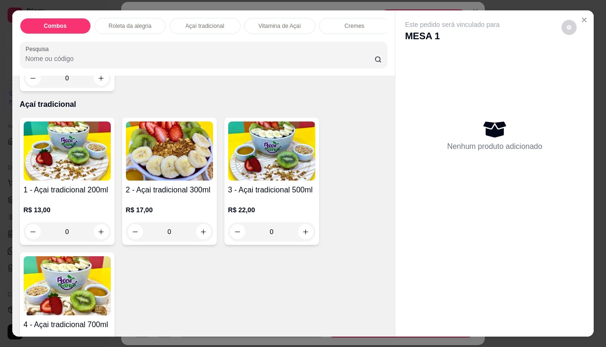
click at [171, 175] on img at bounding box center [169, 151] width 87 height 59
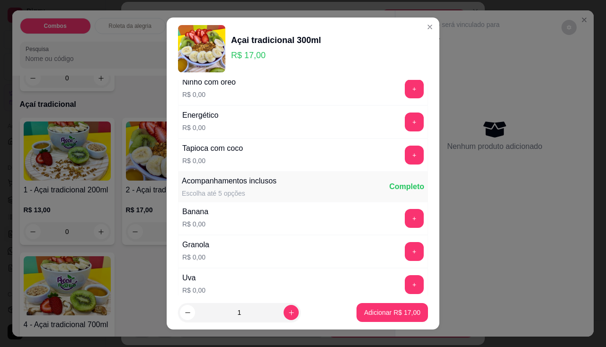
scroll to position [189, 0]
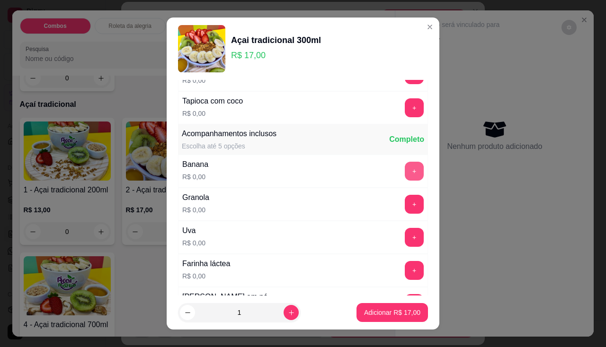
click at [405, 171] on button "+" at bounding box center [414, 171] width 19 height 19
click at [405, 207] on button "+" at bounding box center [414, 204] width 19 height 19
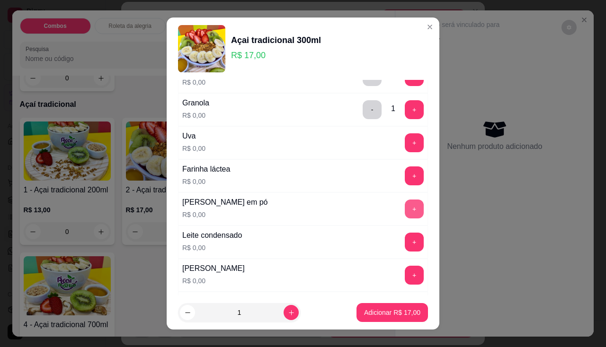
scroll to position [331, 0]
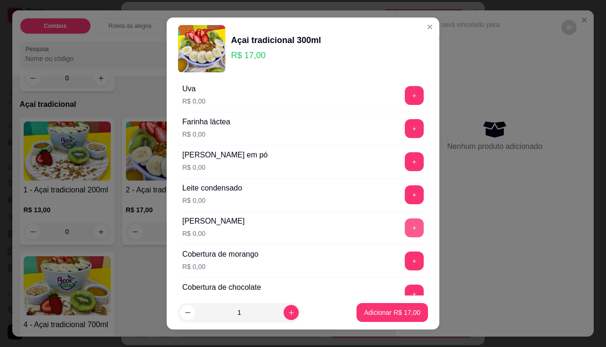
click at [405, 235] on button "+" at bounding box center [414, 228] width 19 height 19
click at [389, 313] on p "Adicionar R$ 17,00" at bounding box center [392, 312] width 56 height 9
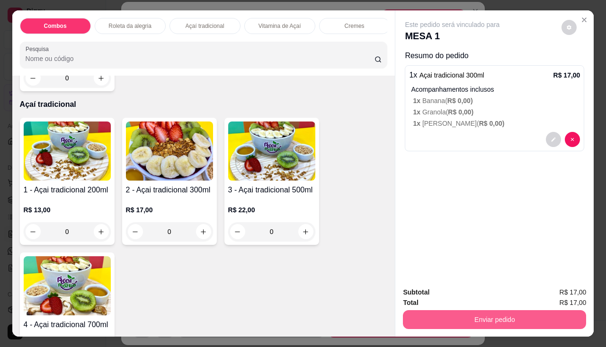
click at [429, 317] on button "Enviar pedido" at bounding box center [494, 319] width 183 height 19
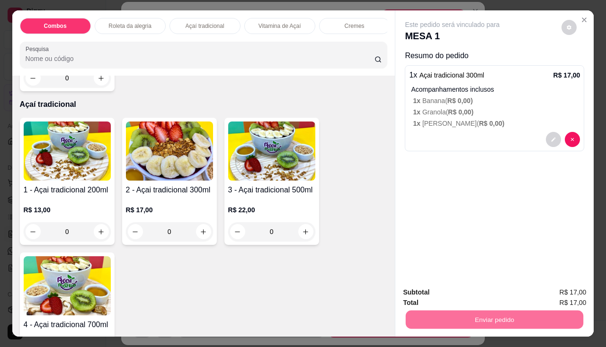
click at [436, 291] on button "Não registrar e enviar pedido" at bounding box center [463, 293] width 98 height 18
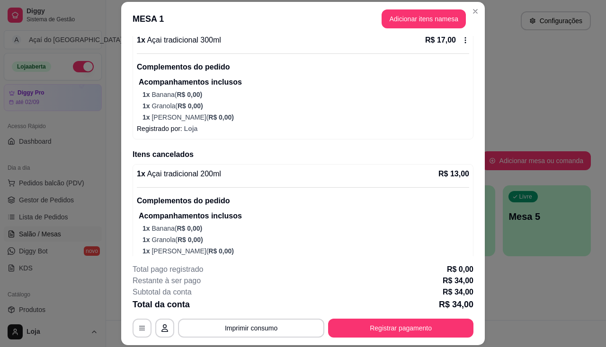
scroll to position [253, 0]
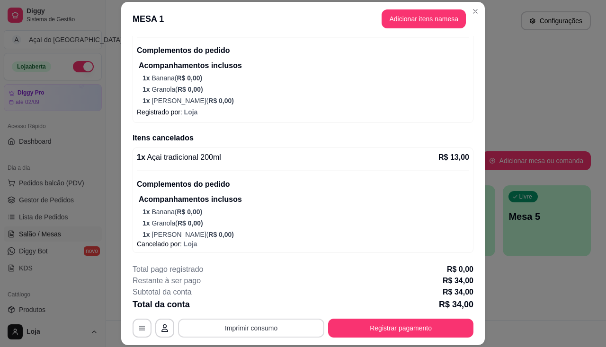
click at [260, 335] on button "Imprimir consumo" at bounding box center [251, 328] width 146 height 19
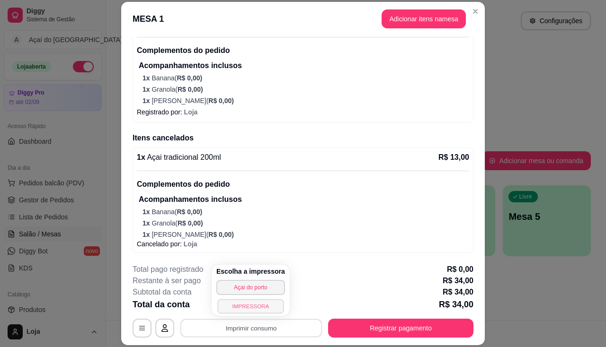
click at [254, 307] on button "IMPRESSORA" at bounding box center [250, 306] width 66 height 15
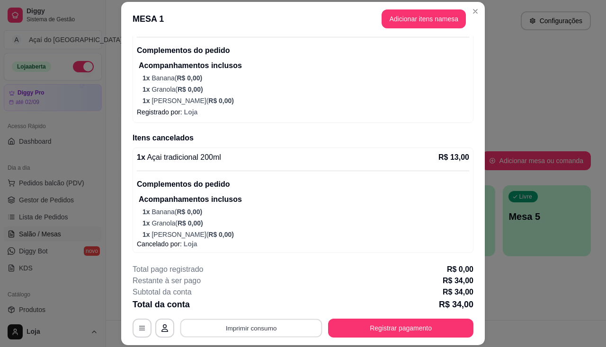
click at [253, 329] on button "Imprimir consumo" at bounding box center [251, 328] width 142 height 18
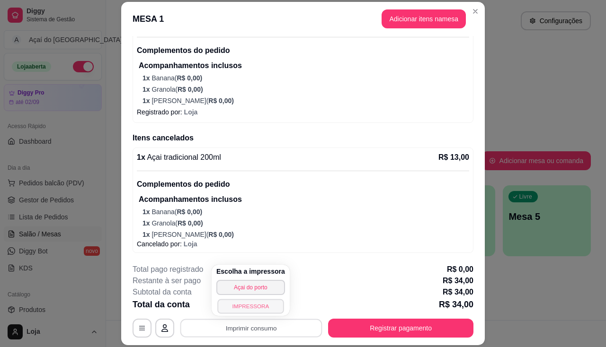
click at [254, 312] on button "IMPRESSORA" at bounding box center [250, 306] width 66 height 15
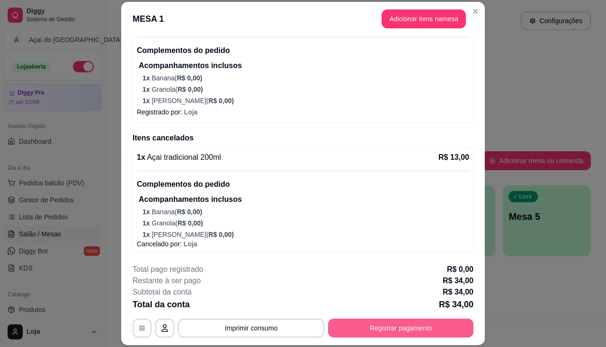
click at [340, 329] on button "Registrar pagamento" at bounding box center [400, 328] width 145 height 19
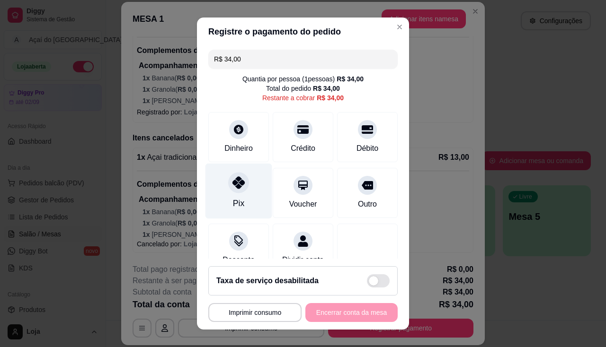
click at [243, 195] on div "Pix" at bounding box center [238, 190] width 67 height 55
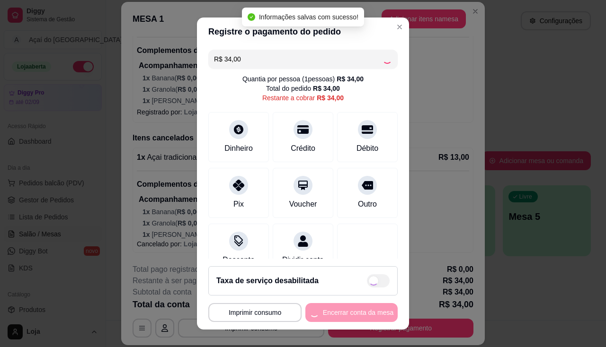
type input "R$ 0,00"
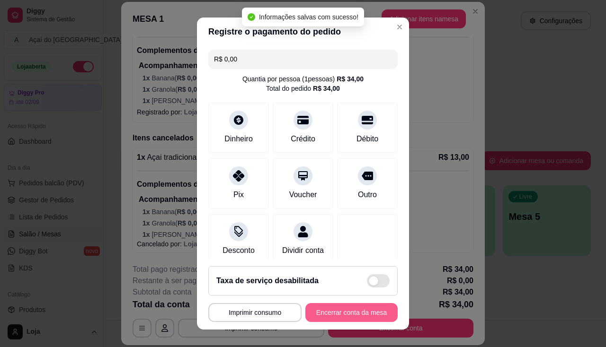
click at [334, 310] on button "Encerrar conta da mesa" at bounding box center [351, 312] width 92 height 19
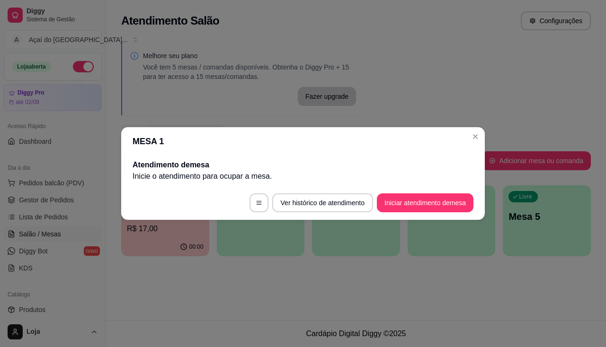
scroll to position [0, 0]
